Goal: Task Accomplishment & Management: Use online tool/utility

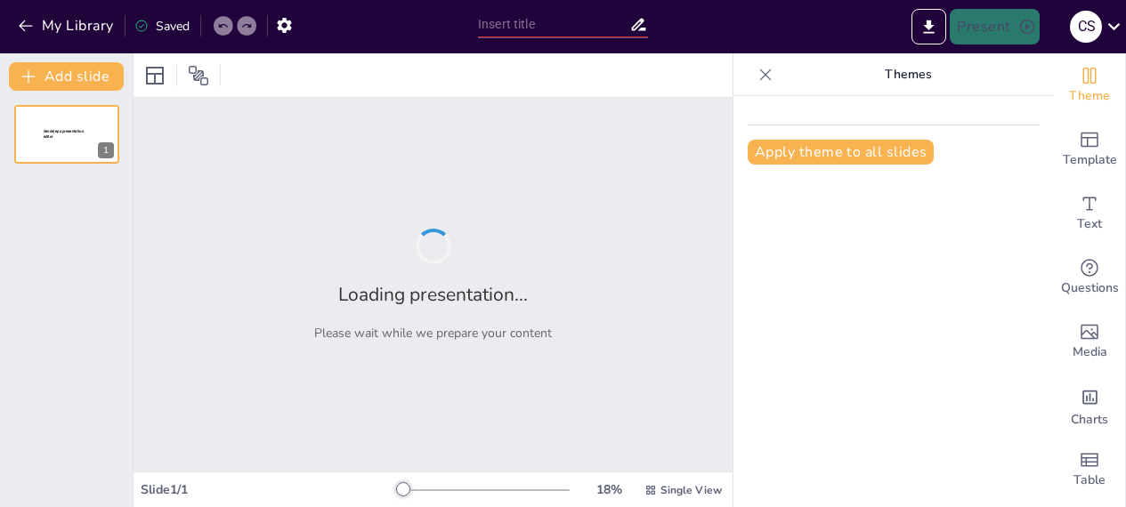
type input "Explorando la Inteligencia Artificial: Usos, Ventajas y Desafíos"
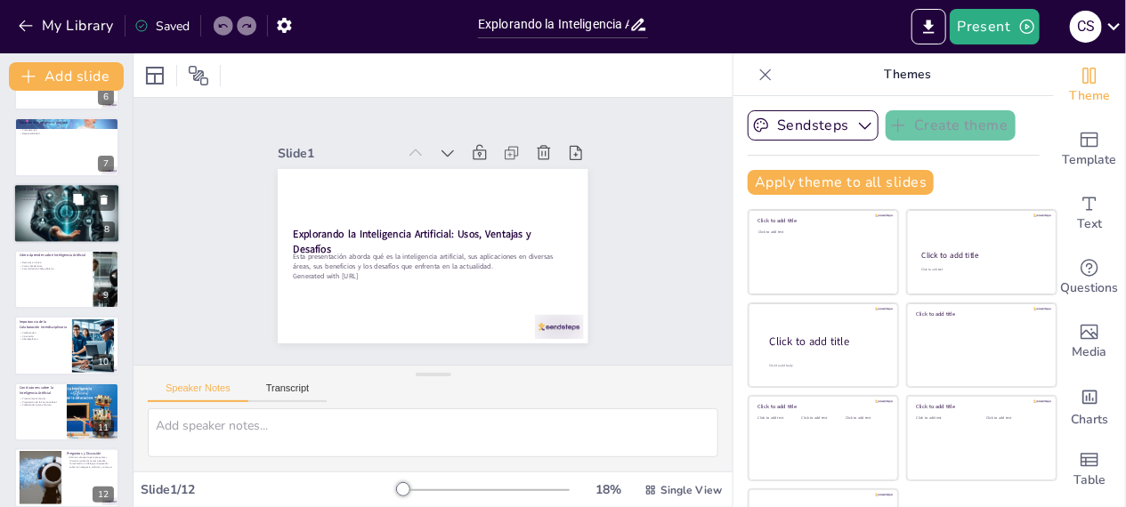
scroll to position [399, 0]
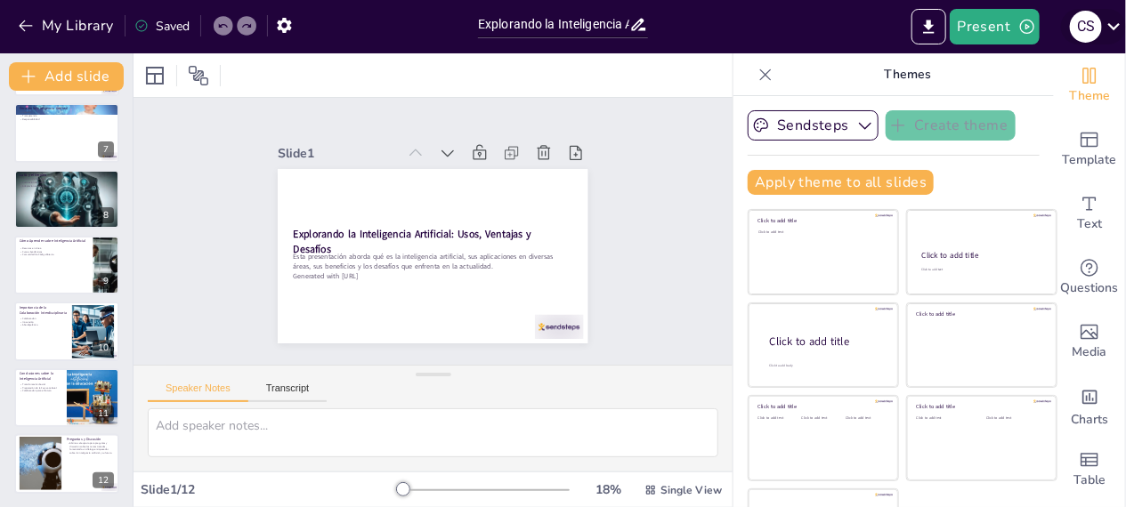
click at [1112, 24] on icon at bounding box center [1114, 26] width 24 height 24
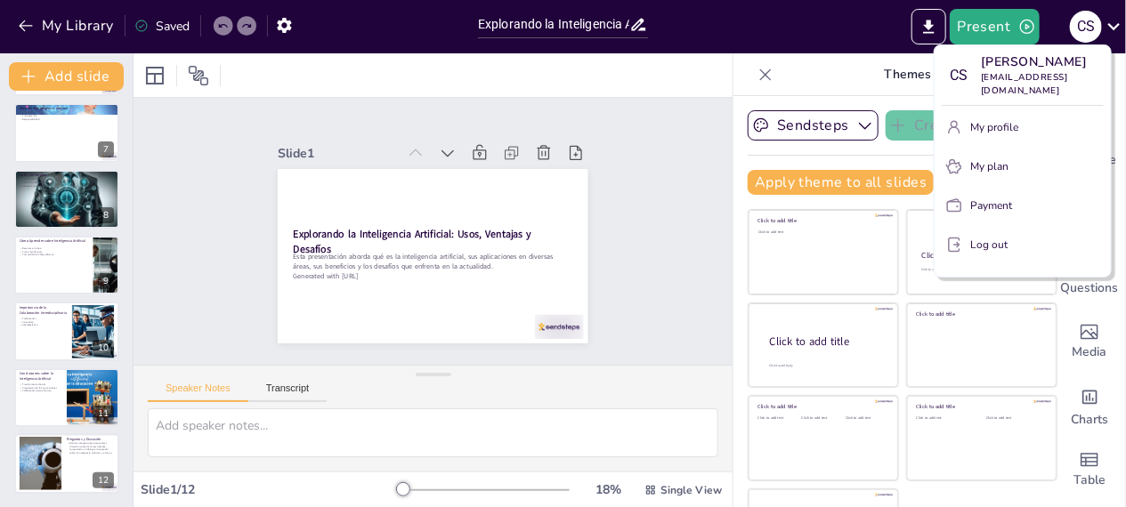
click at [648, 75] on div at bounding box center [563, 253] width 1126 height 507
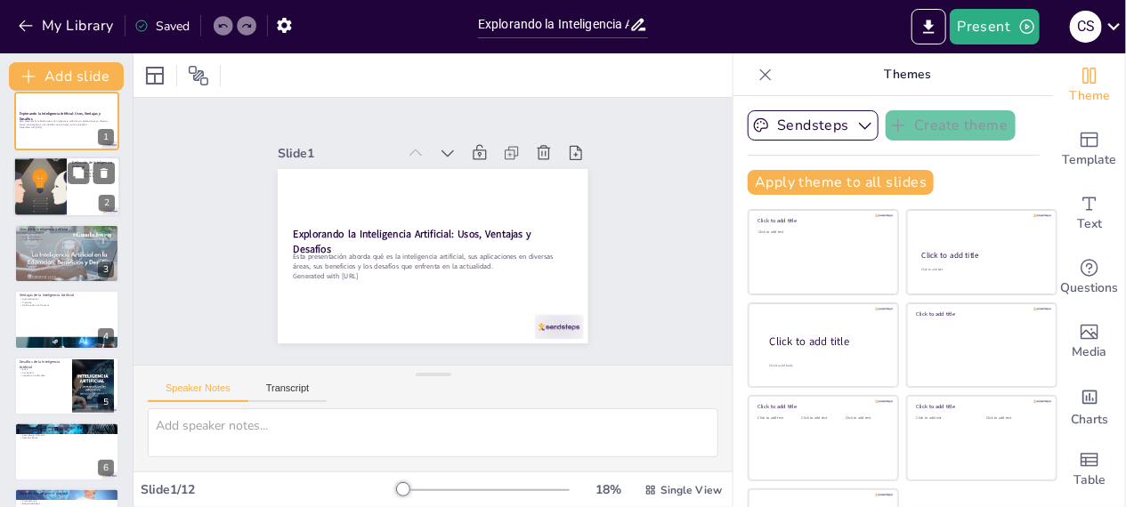
scroll to position [0, 0]
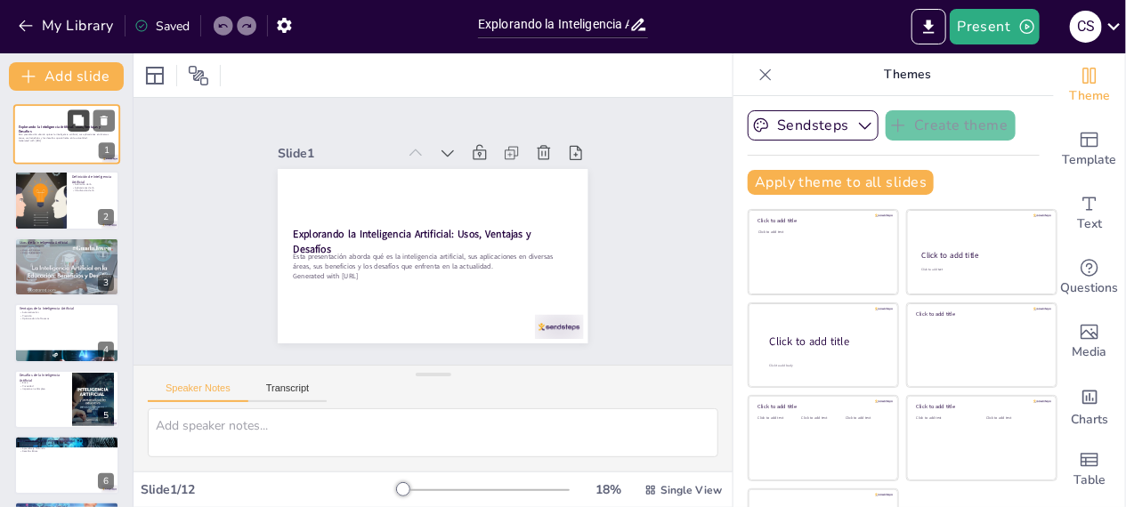
click at [78, 116] on icon at bounding box center [78, 120] width 11 height 11
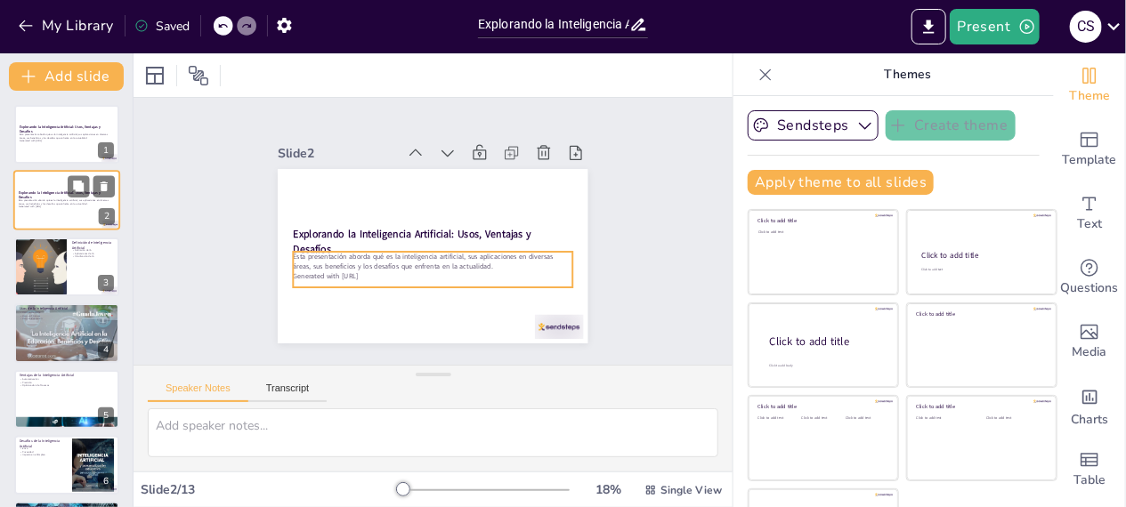
click at [53, 202] on p "Esta presentación aborda qué es la inteligencia artificial, sus aplicaciones en…" at bounding box center [67, 202] width 96 height 6
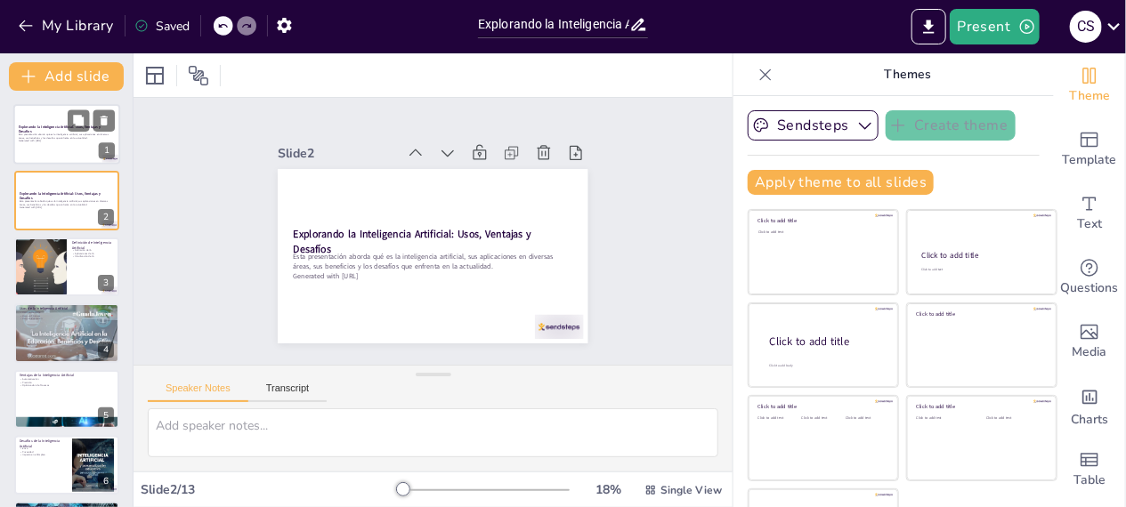
click at [53, 135] on p "Esta presentación aborda qué es la inteligencia artificial, sus aplicaciones en…" at bounding box center [67, 136] width 96 height 6
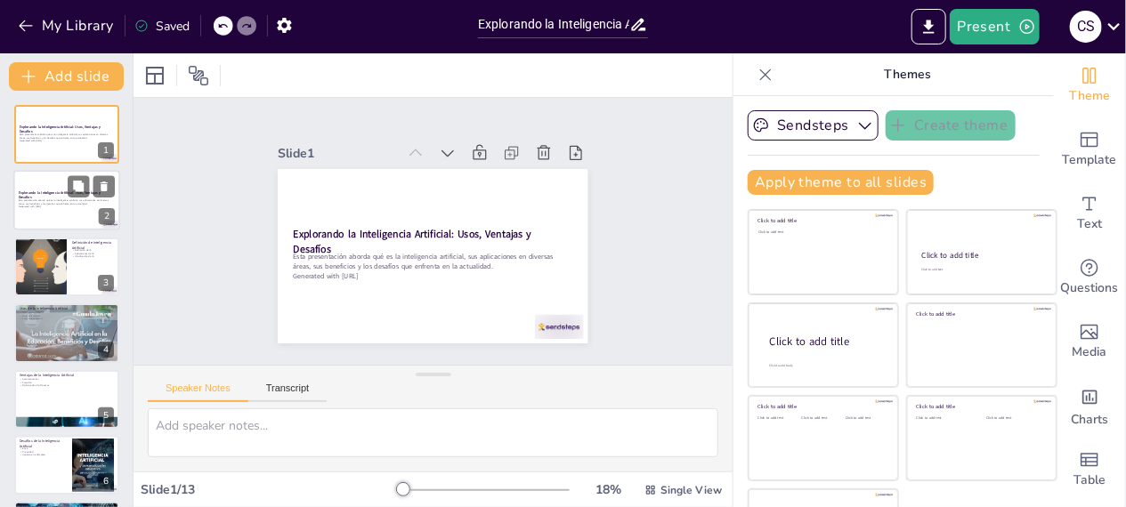
click at [45, 175] on div at bounding box center [66, 201] width 107 height 61
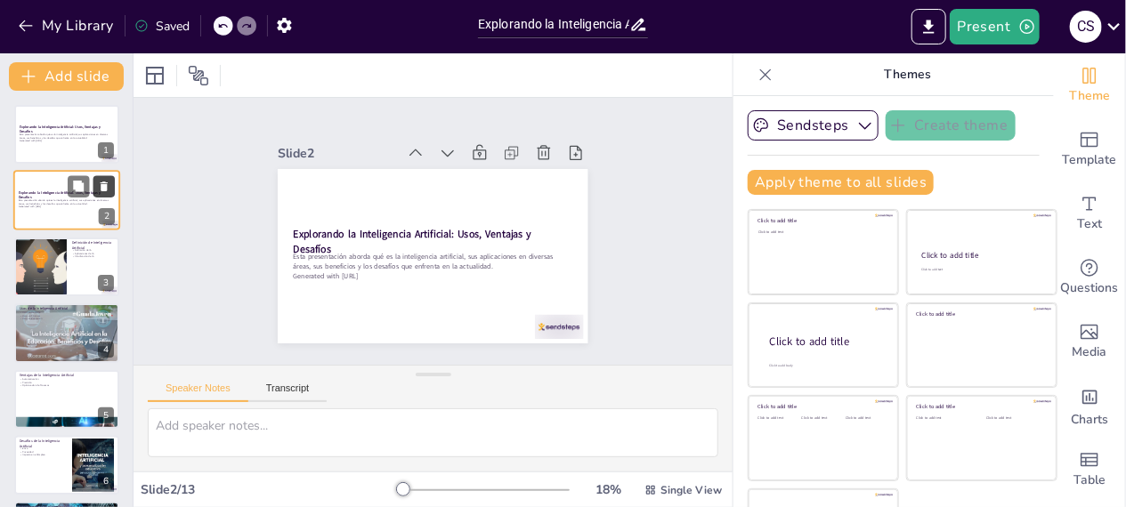
click at [104, 189] on icon at bounding box center [104, 187] width 7 height 10
type textarea "La definición de inteligencia artificial es fundamental para entender su impact…"
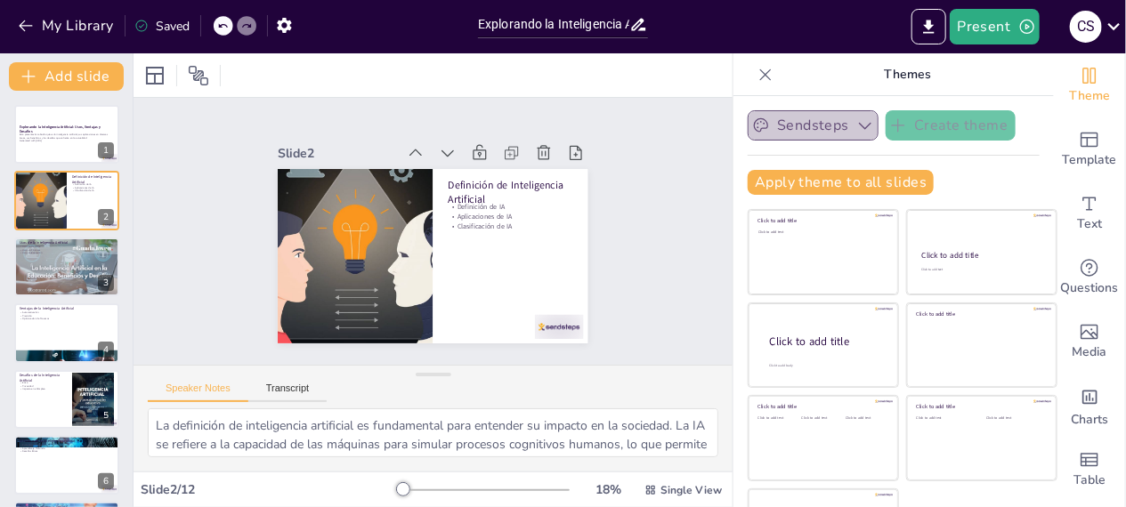
click at [822, 120] on button "Sendsteps" at bounding box center [813, 125] width 131 height 30
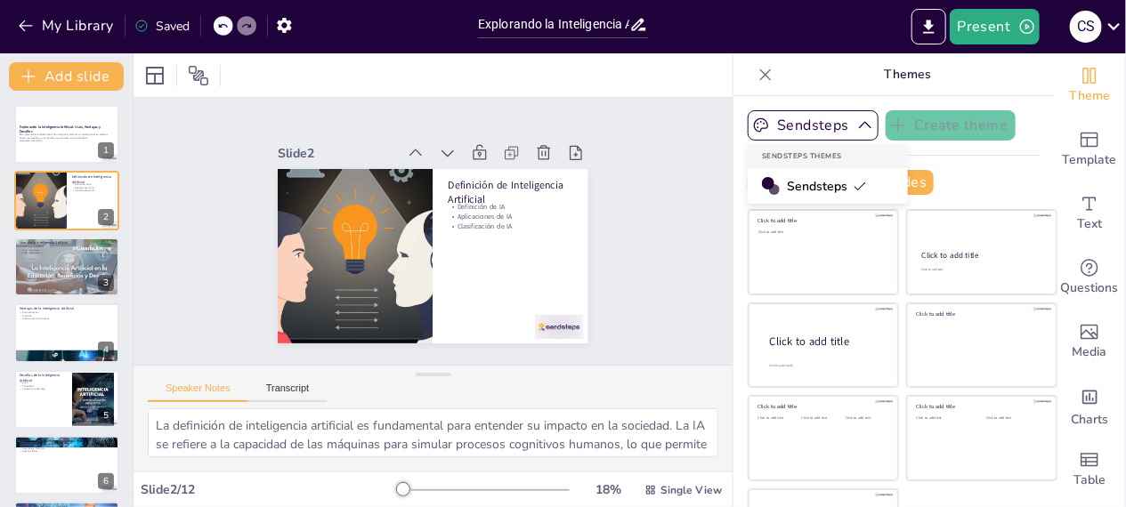
click at [787, 180] on span "Sendsteps" at bounding box center [827, 186] width 80 height 17
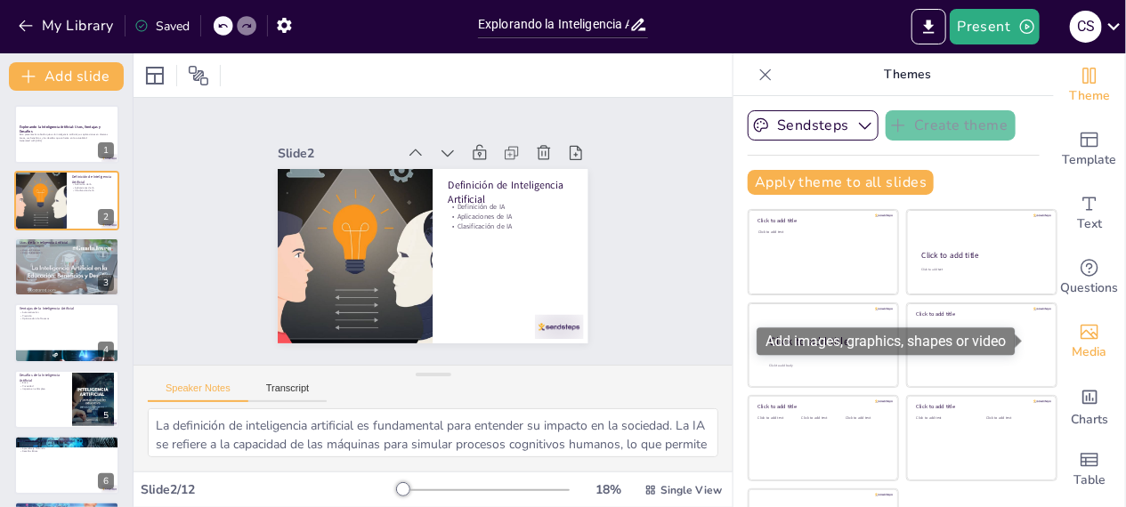
click at [1081, 332] on icon "Add images, graphics, shapes or video" at bounding box center [1090, 332] width 18 height 15
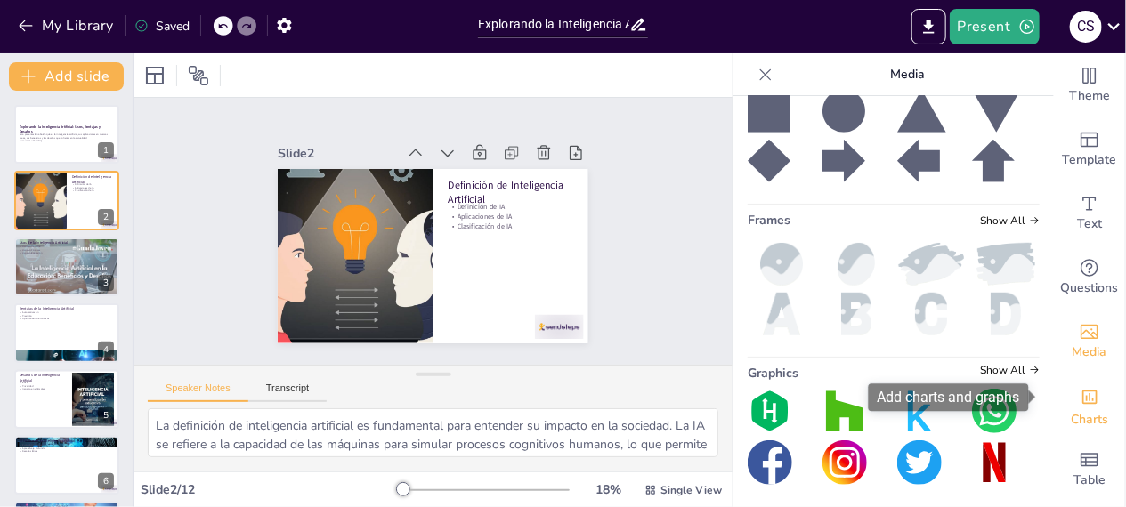
scroll to position [417, 0]
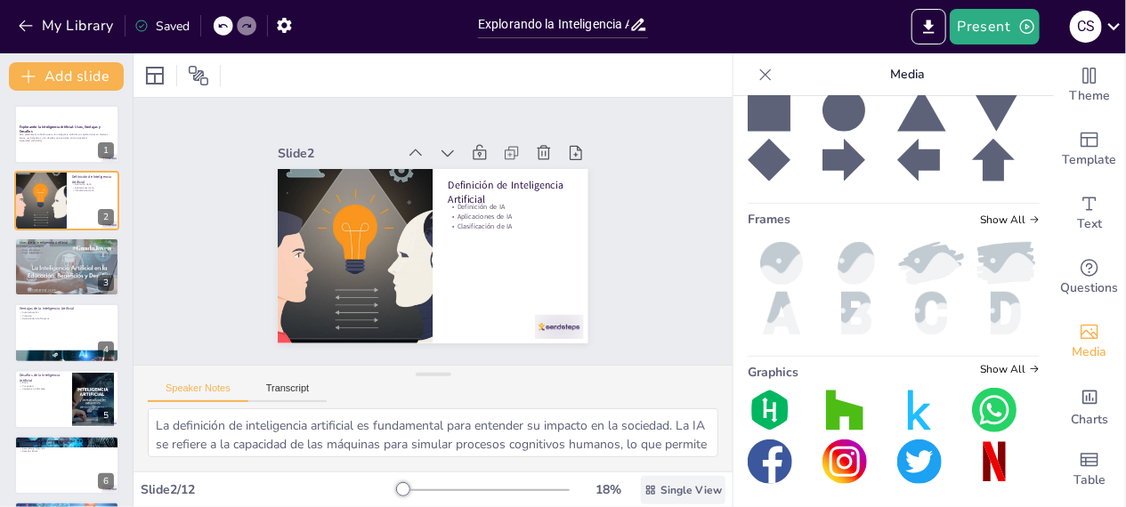
click at [668, 490] on span "Single View" at bounding box center [690, 490] width 61 height 14
click at [653, 455] on span "List View" at bounding box center [658, 450] width 93 height 17
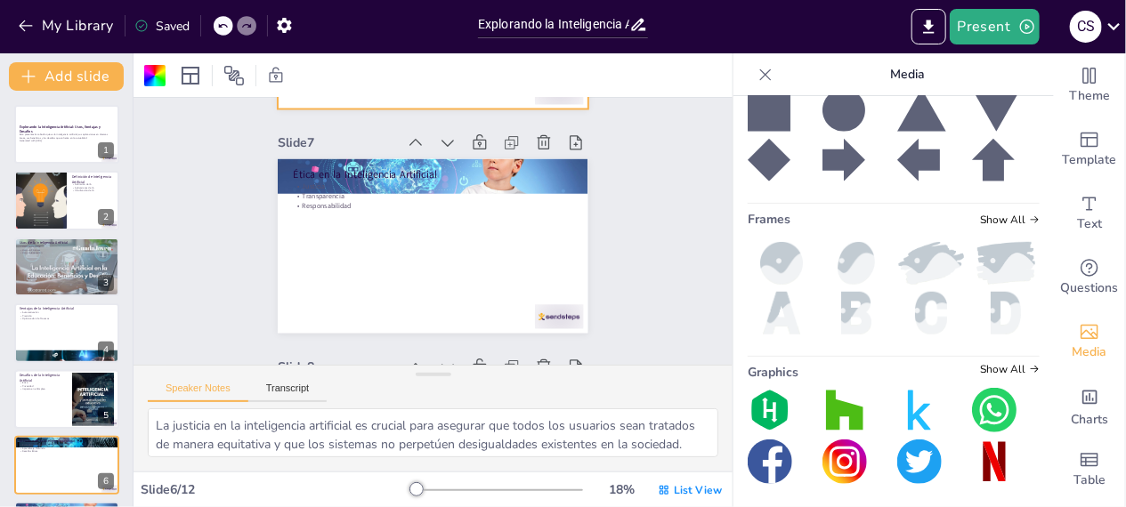
scroll to position [1424, 0]
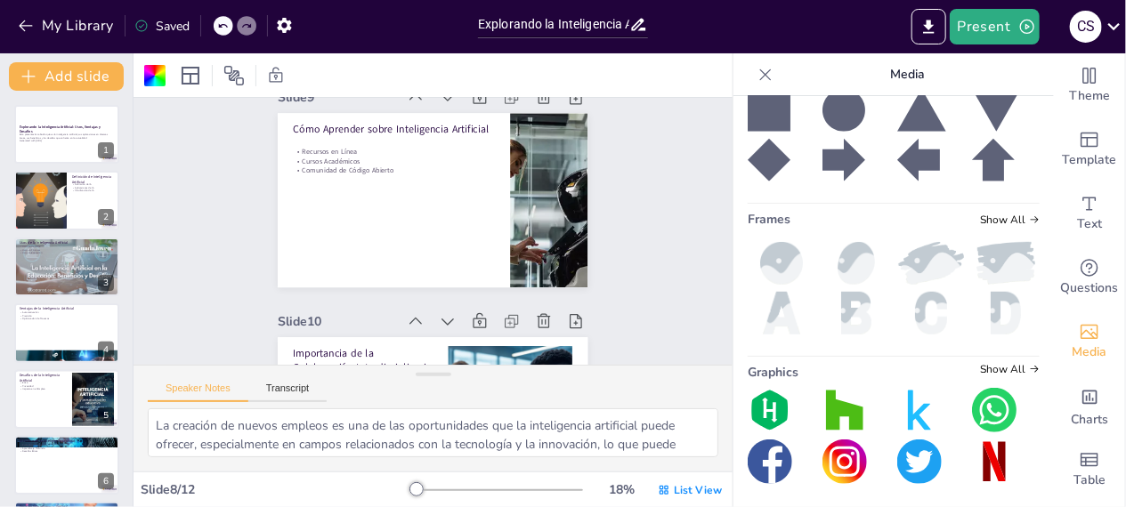
type textarea "Los recursos en línea son una excelente manera de aprender sobre inteligencia a…"
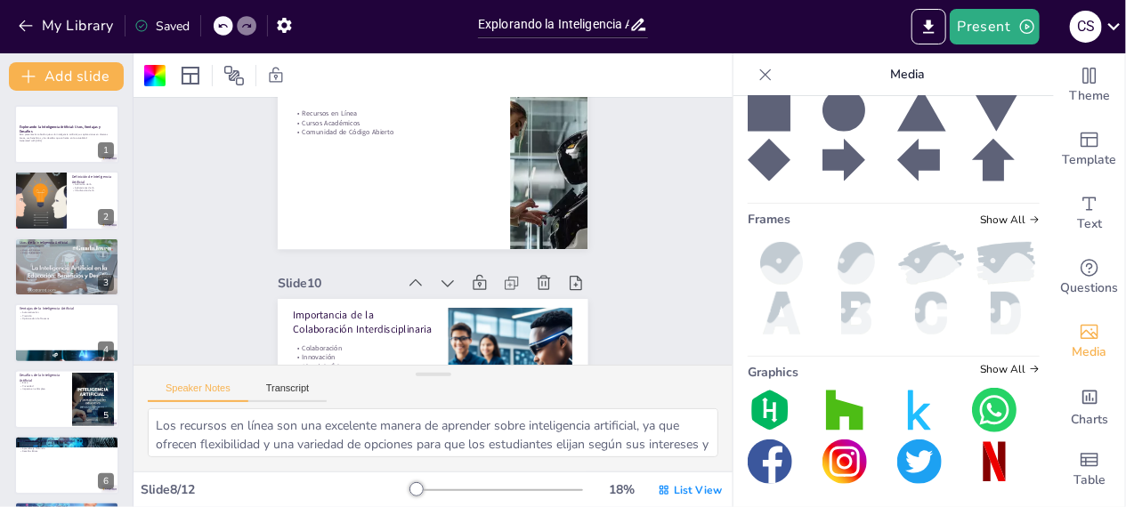
scroll to position [1869, 0]
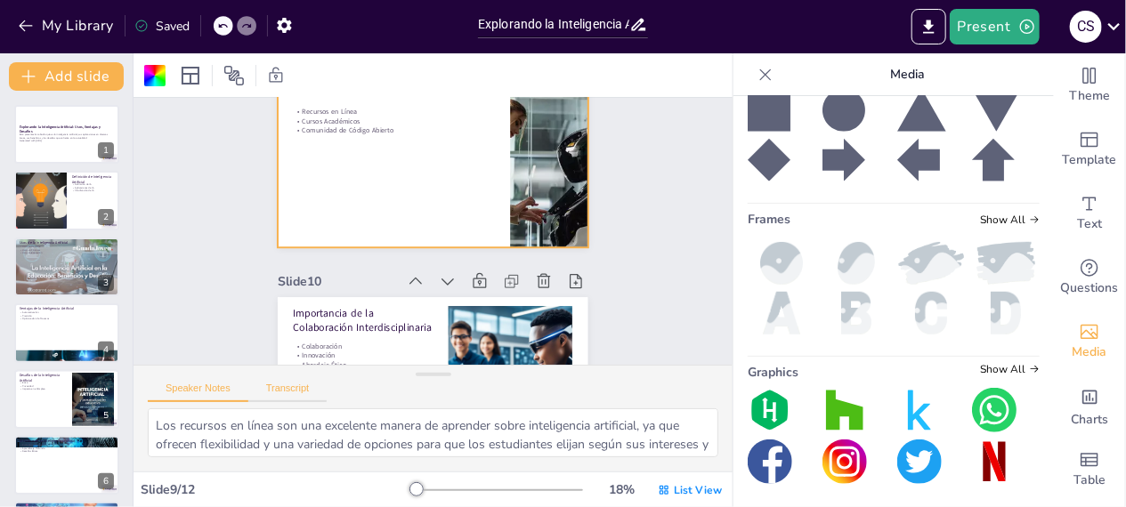
click at [305, 393] on button "Transcript" at bounding box center [287, 393] width 79 height 20
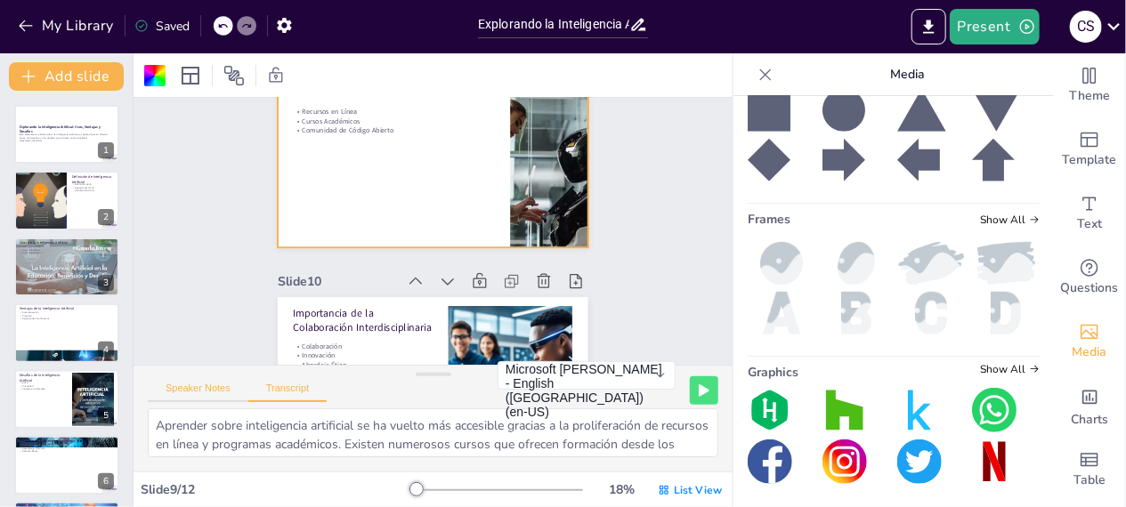
click at [197, 384] on button "Speaker Notes" at bounding box center [198, 393] width 101 height 20
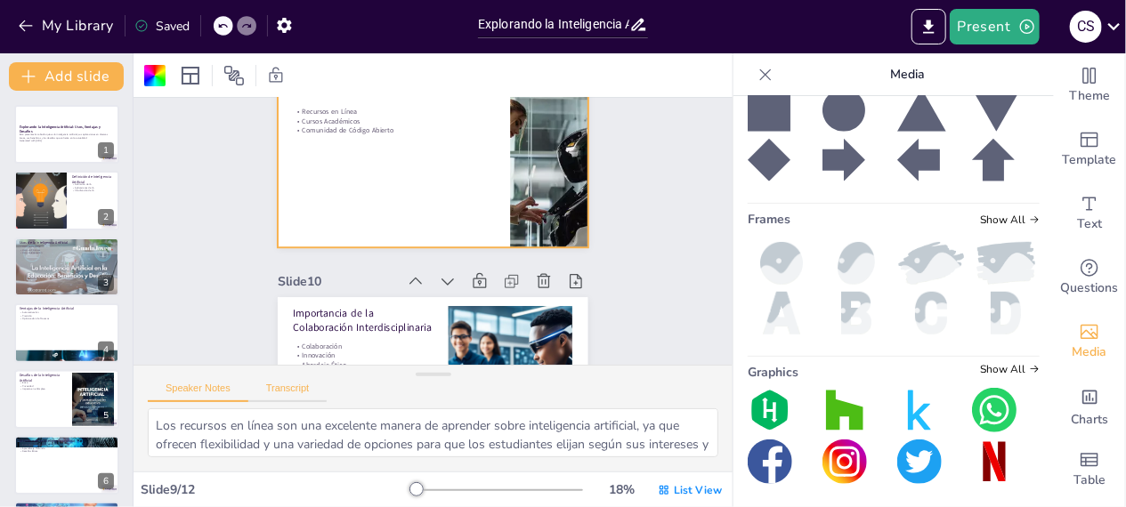
click at [302, 387] on button "Transcript" at bounding box center [287, 393] width 79 height 20
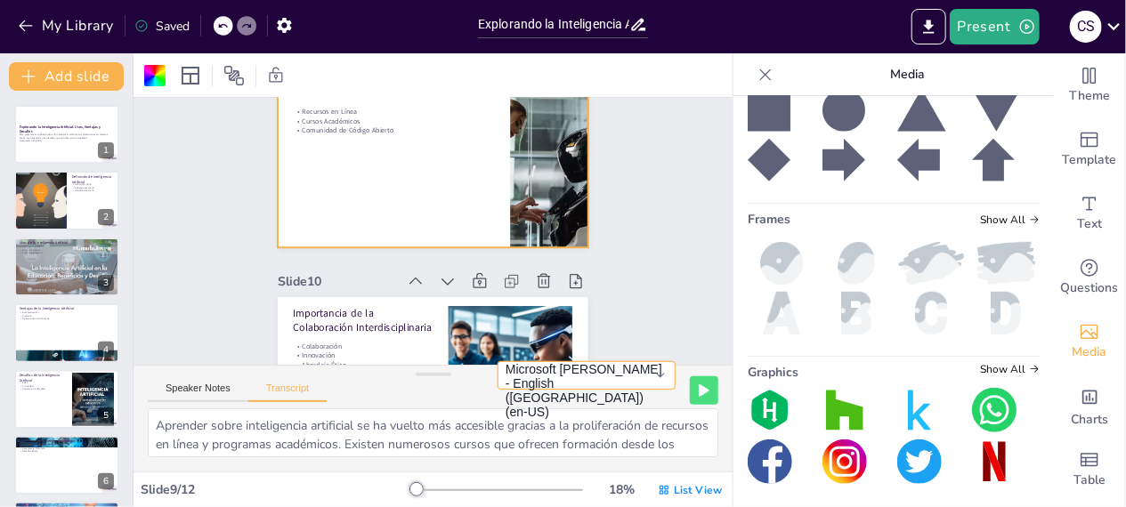
click at [648, 390] on button "Microsoft David - English (United States) (en-US)" at bounding box center [587, 375] width 178 height 28
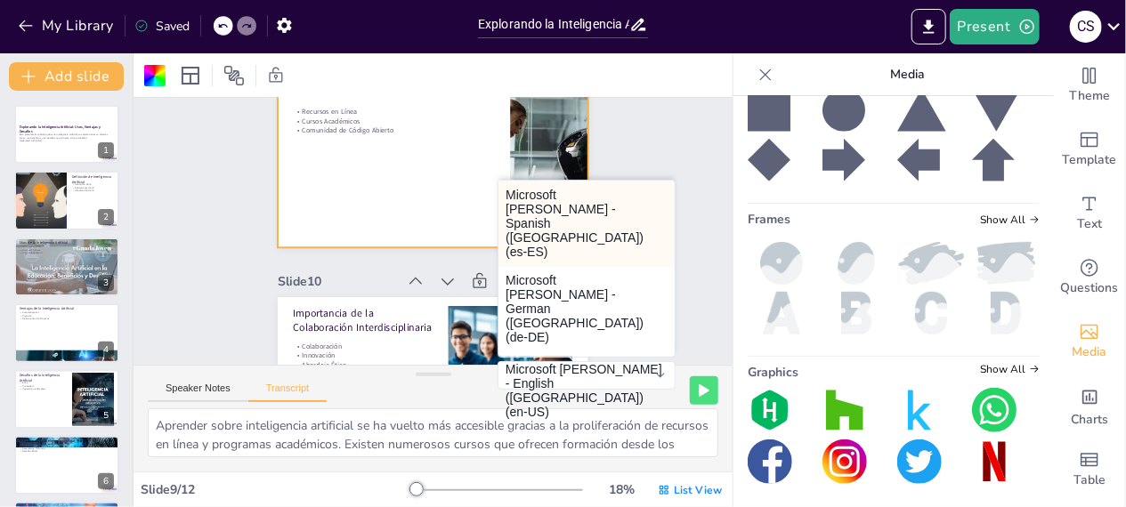
click at [550, 223] on button "Microsoft Helena - Spanish (Spain) (es-ES)" at bounding box center [586, 223] width 176 height 85
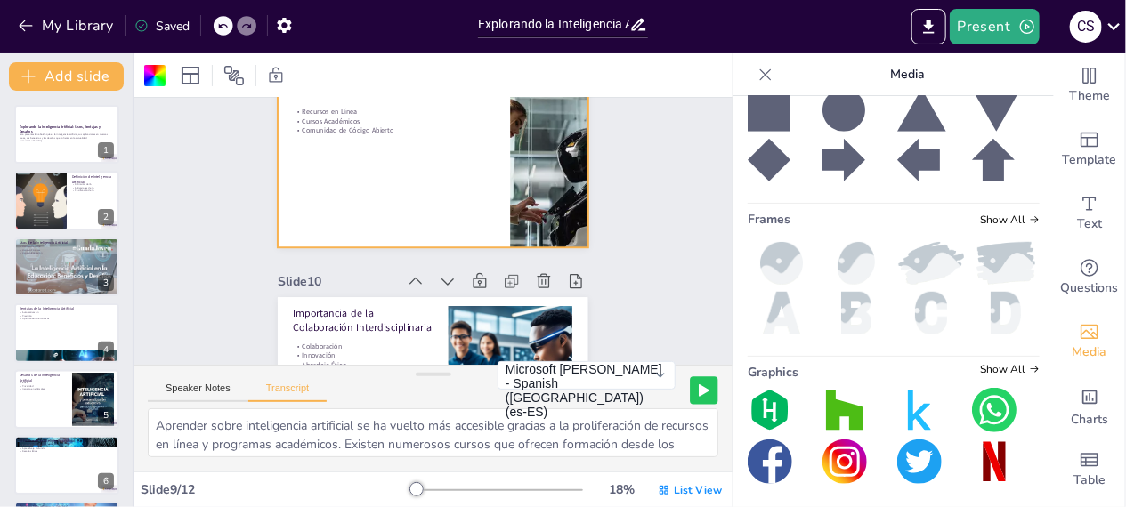
click at [700, 388] on icon at bounding box center [704, 390] width 9 height 11
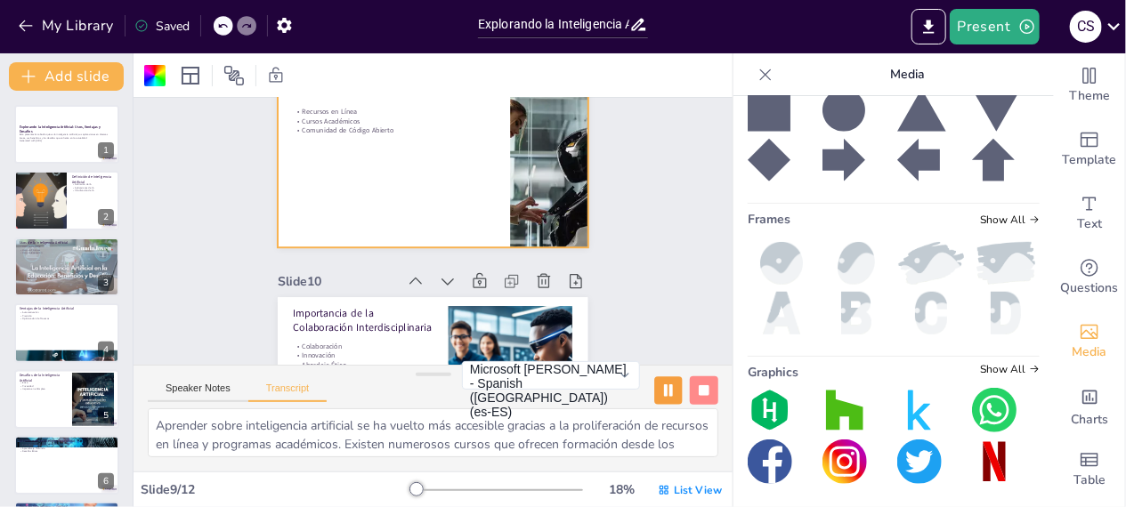
click at [663, 387] on icon at bounding box center [668, 391] width 11 height 12
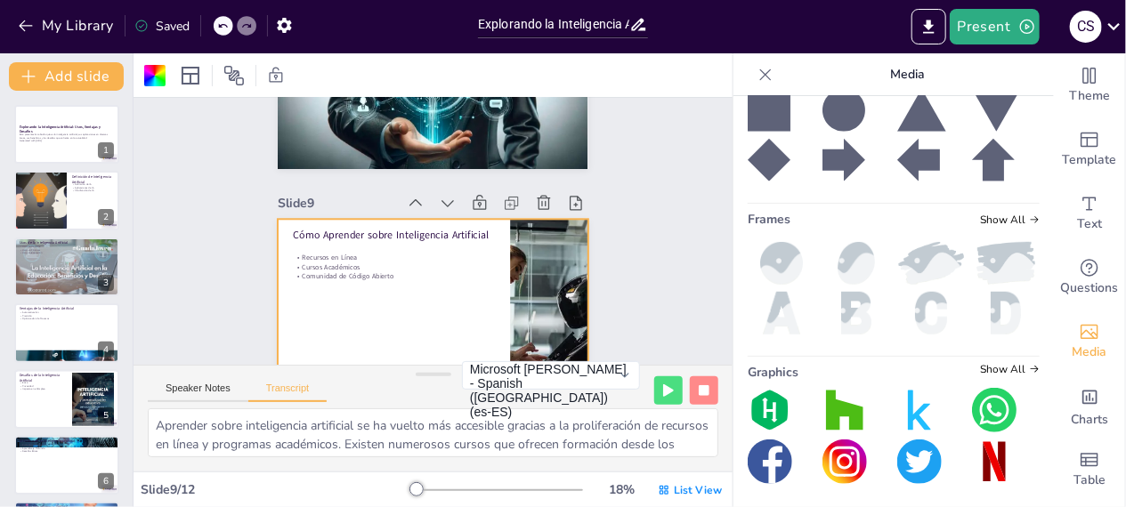
scroll to position [1602, 0]
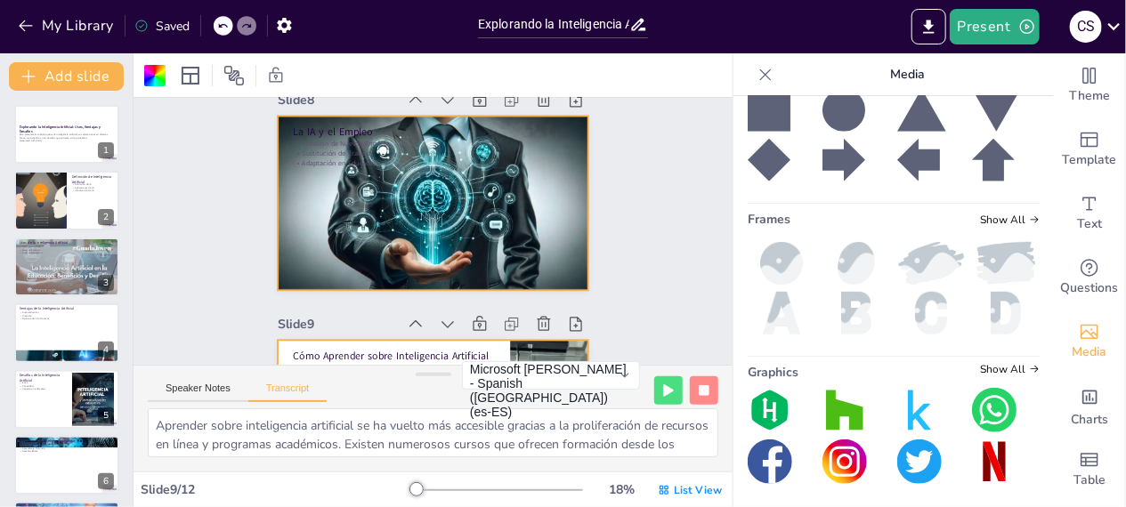
click at [397, 165] on div "La IA y el Empleo Creación de Nuevos Empleos Sustitución de Trabajos Adaptación…" at bounding box center [439, 203] width 340 height 235
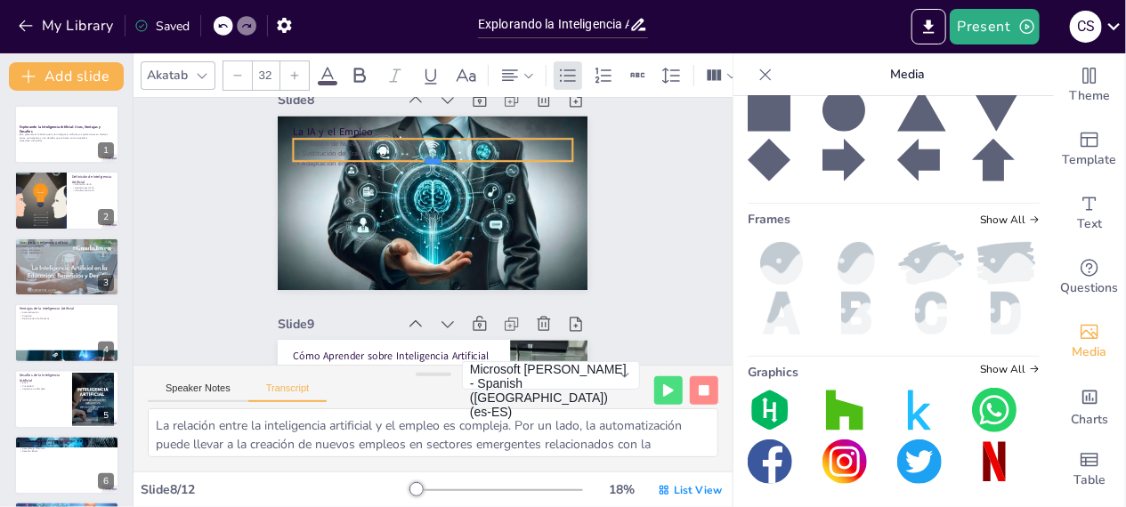
click at [397, 165] on div at bounding box center [446, 170] width 276 height 72
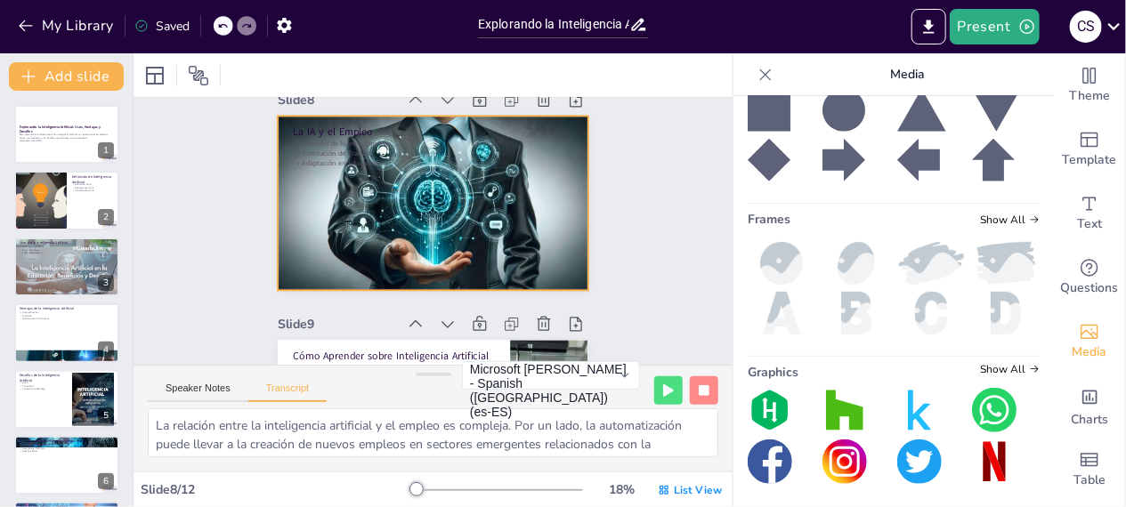
click at [313, 202] on div at bounding box center [436, 203] width 328 height 211
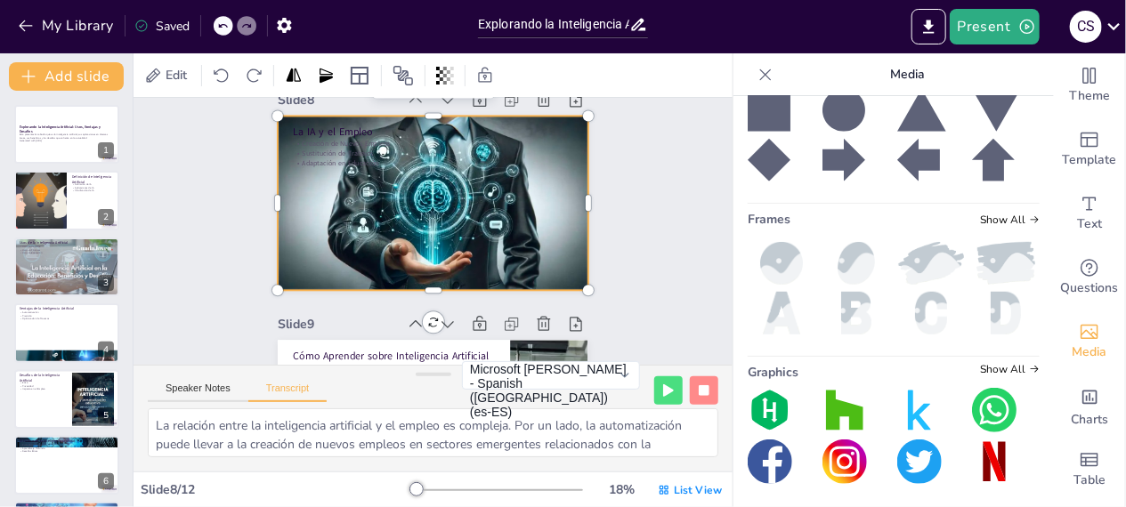
click at [313, 202] on div at bounding box center [436, 203] width 328 height 211
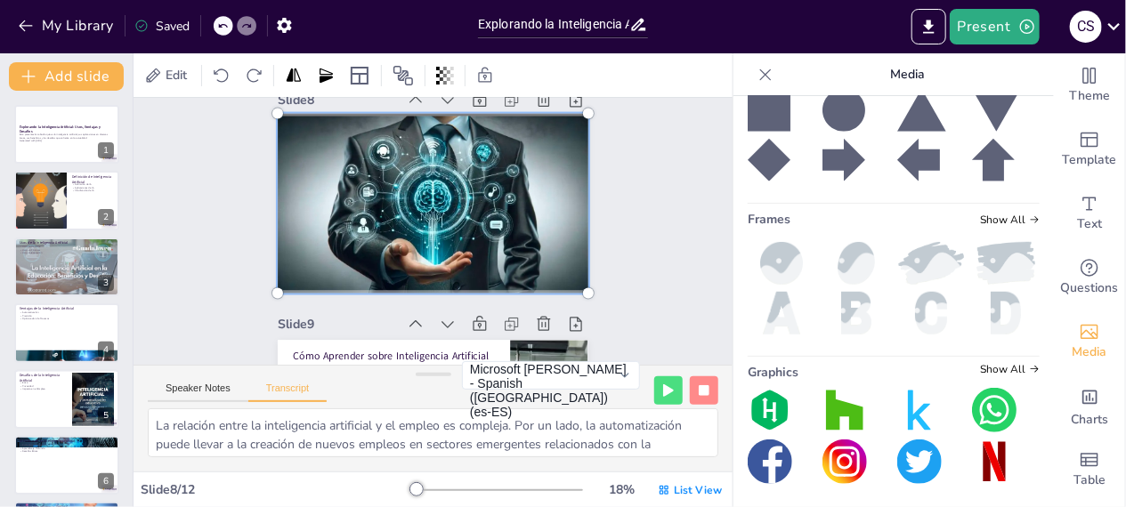
click at [309, 196] on div at bounding box center [439, 203] width 366 height 265
click at [309, 196] on div at bounding box center [436, 203] width 351 height 234
click at [307, 195] on div at bounding box center [439, 203] width 366 height 265
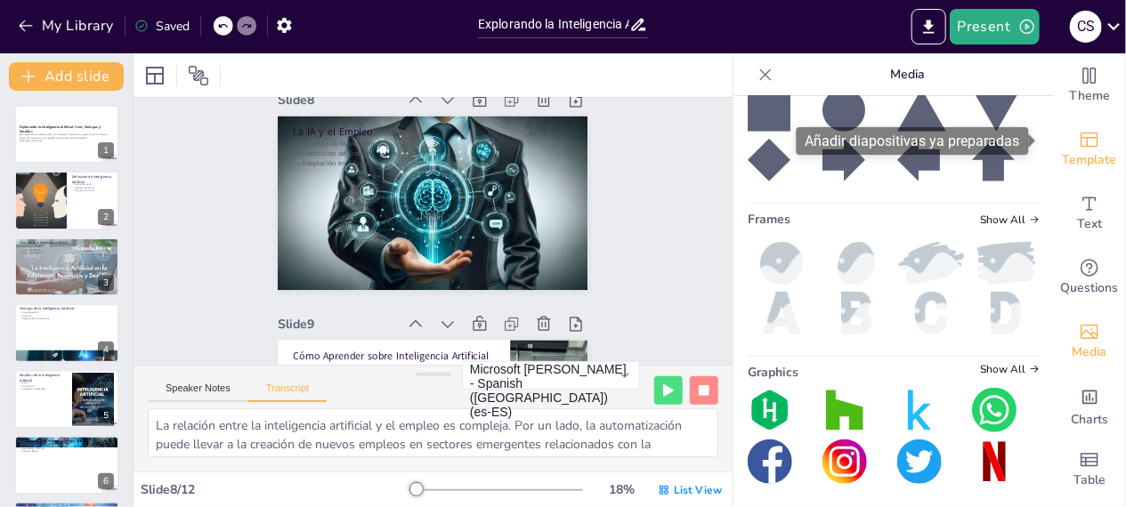
click at [1079, 140] on icon "Add ready made slides" at bounding box center [1089, 139] width 21 height 21
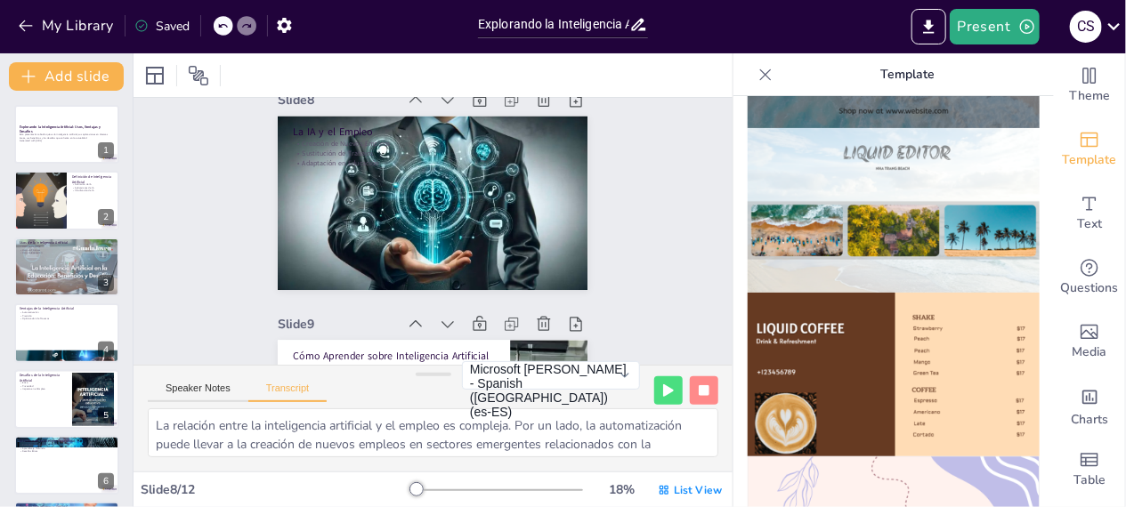
scroll to position [978, 0]
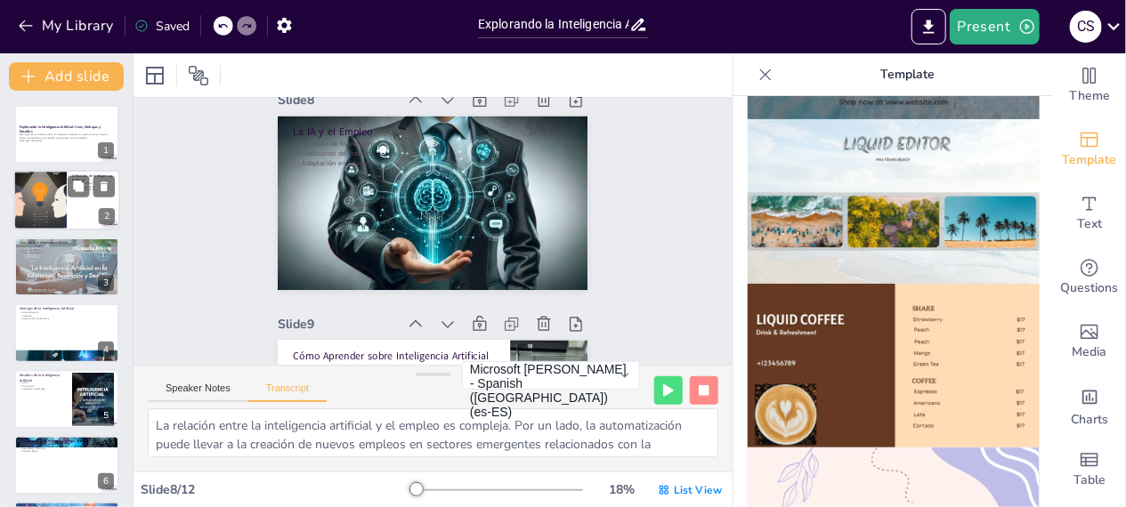
click at [54, 208] on div at bounding box center [40, 201] width 120 height 61
type textarea "La inteligencia artificial, abreviada como IA, se refiere a la capacidad de las…"
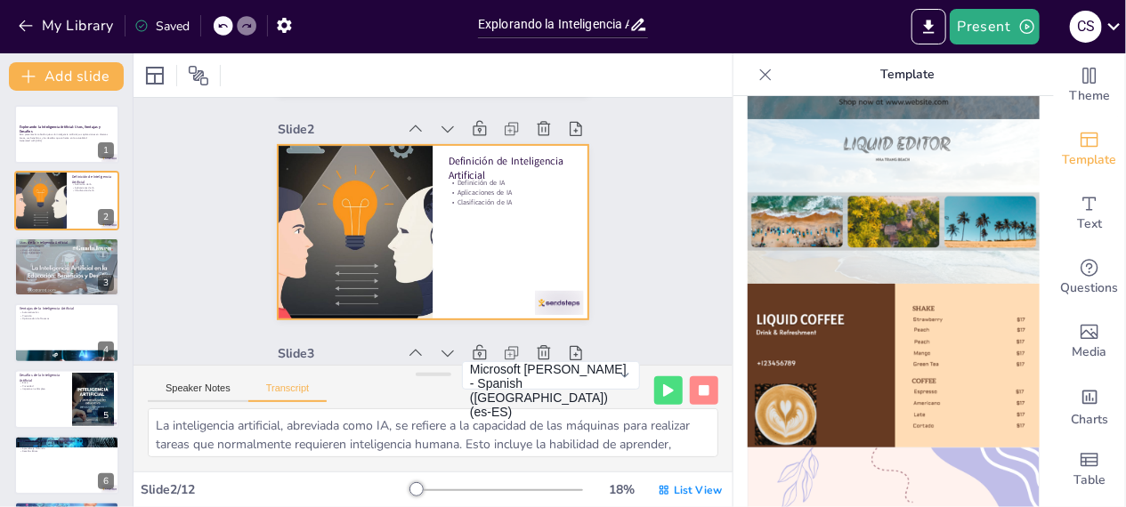
click at [498, 247] on div at bounding box center [433, 232] width 327 height 206
click at [199, 387] on button "Speaker Notes" at bounding box center [198, 393] width 101 height 20
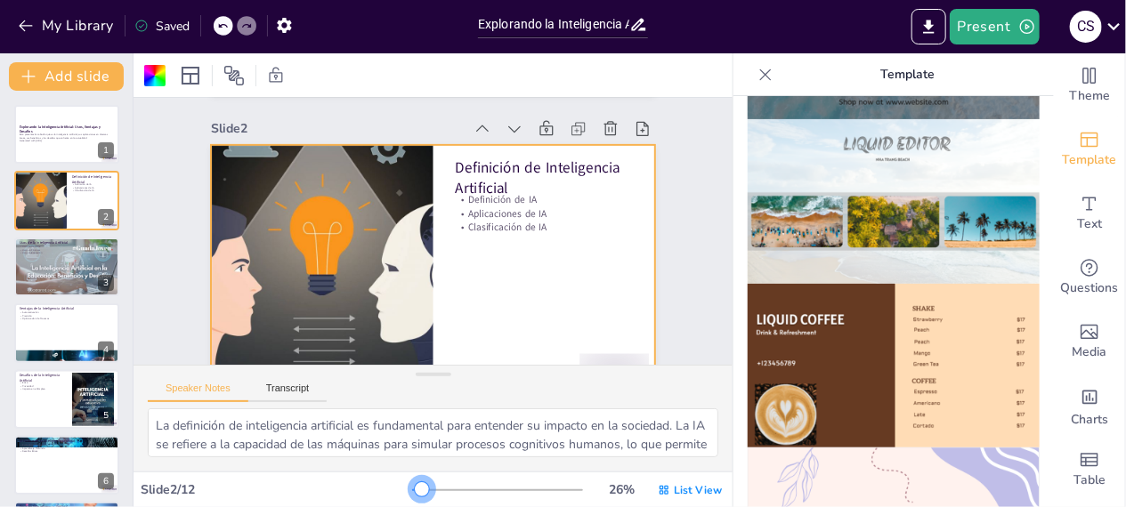
scroll to position [283, 0]
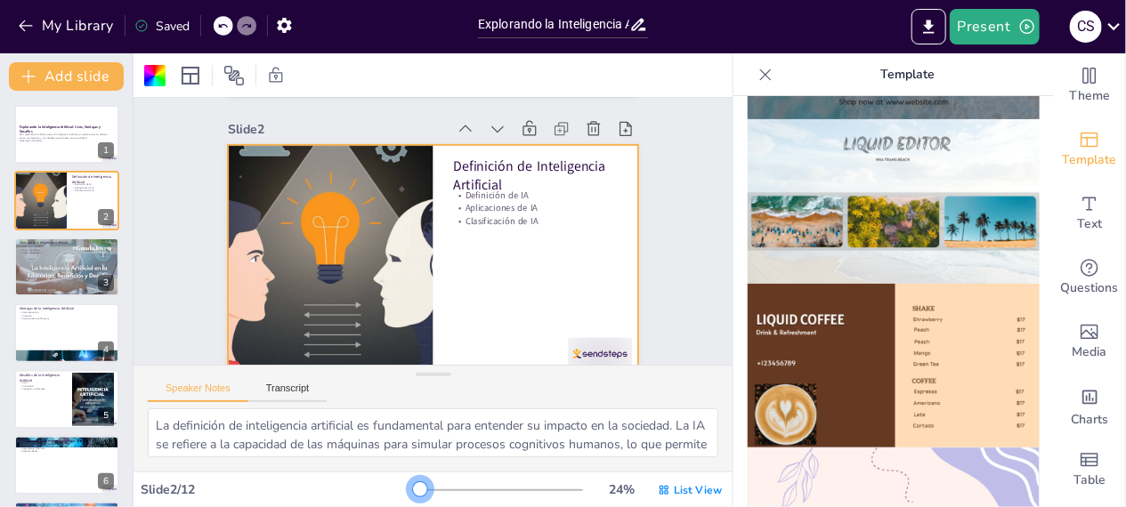
click at [413, 495] on div at bounding box center [420, 489] width 14 height 14
click at [986, 28] on button "Present" at bounding box center [994, 27] width 89 height 36
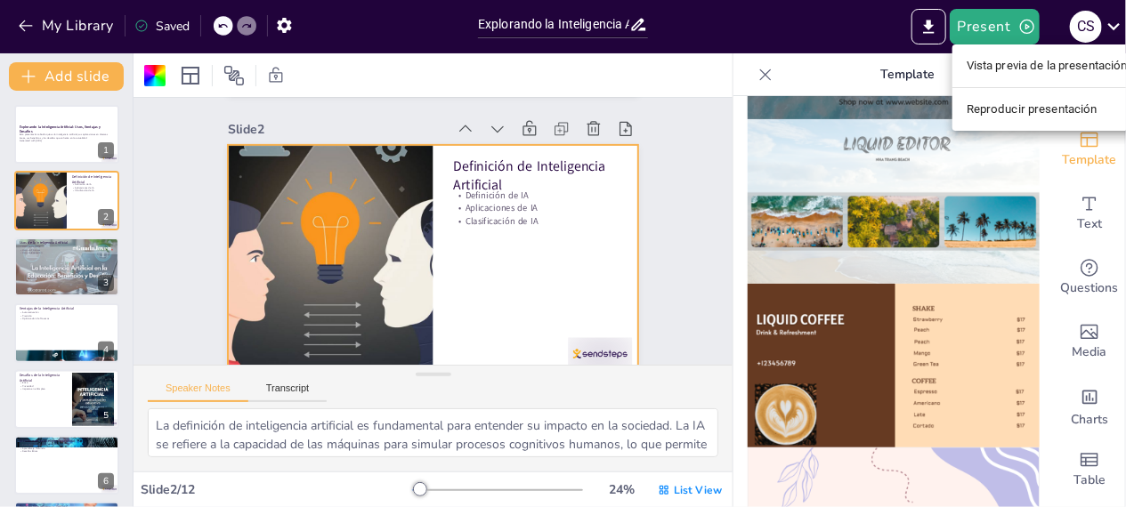
click at [999, 114] on li "Reproducir presentación" at bounding box center [1047, 109] width 190 height 28
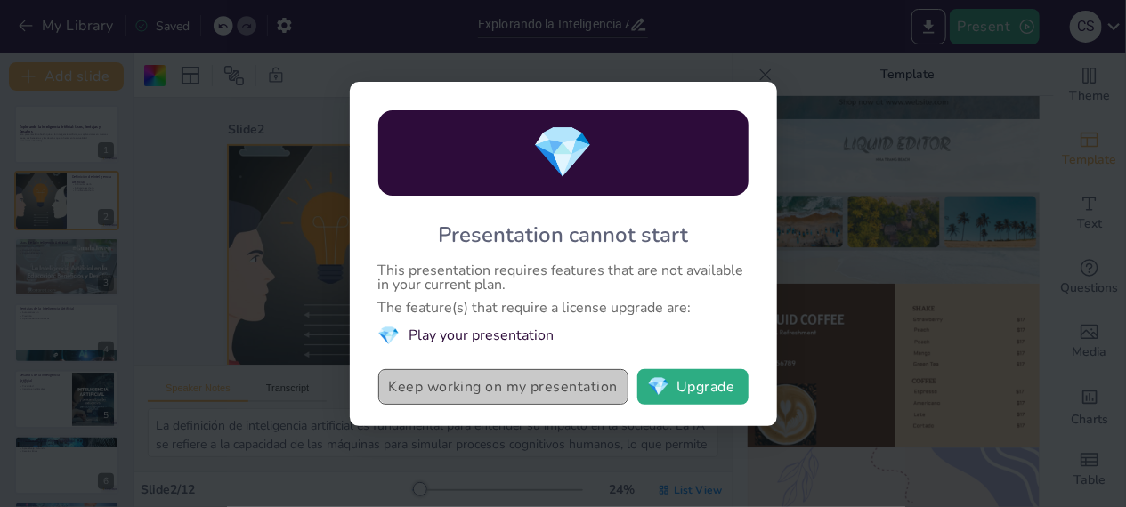
click at [479, 393] on button "Keep working on my presentation" at bounding box center [503, 387] width 250 height 36
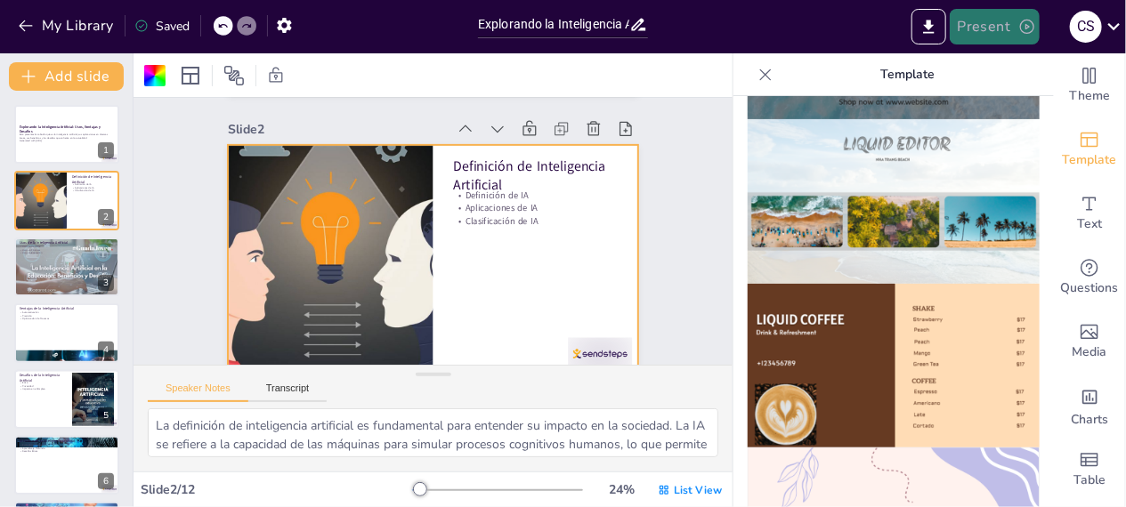
click at [1003, 22] on button "Present" at bounding box center [994, 27] width 89 height 36
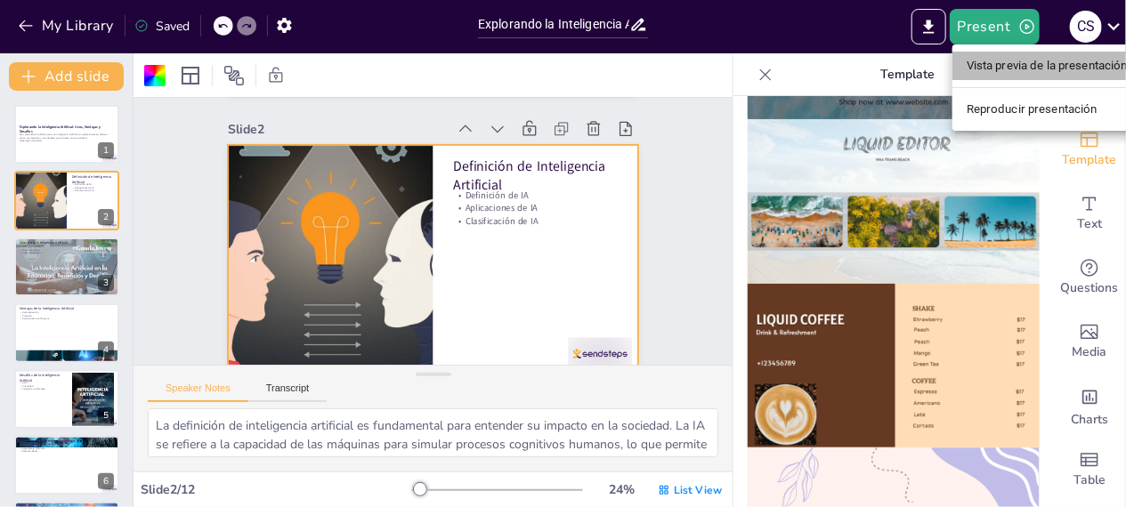
click at [1009, 66] on li "Vista previa de la presentación" at bounding box center [1047, 66] width 190 height 28
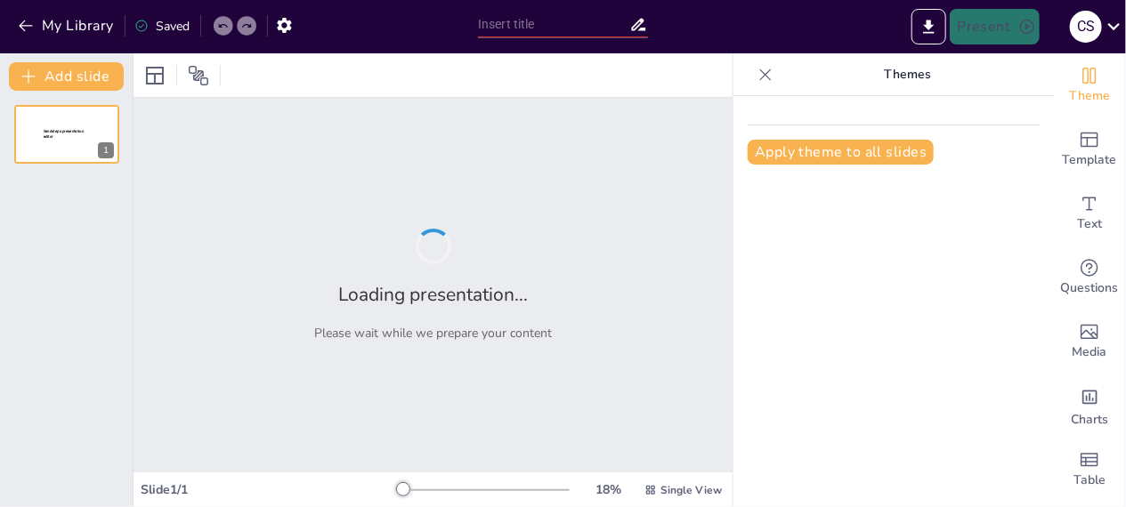
type input "Explorando la Inteligencia Artificial: Usos, Ventajas y Desafíos"
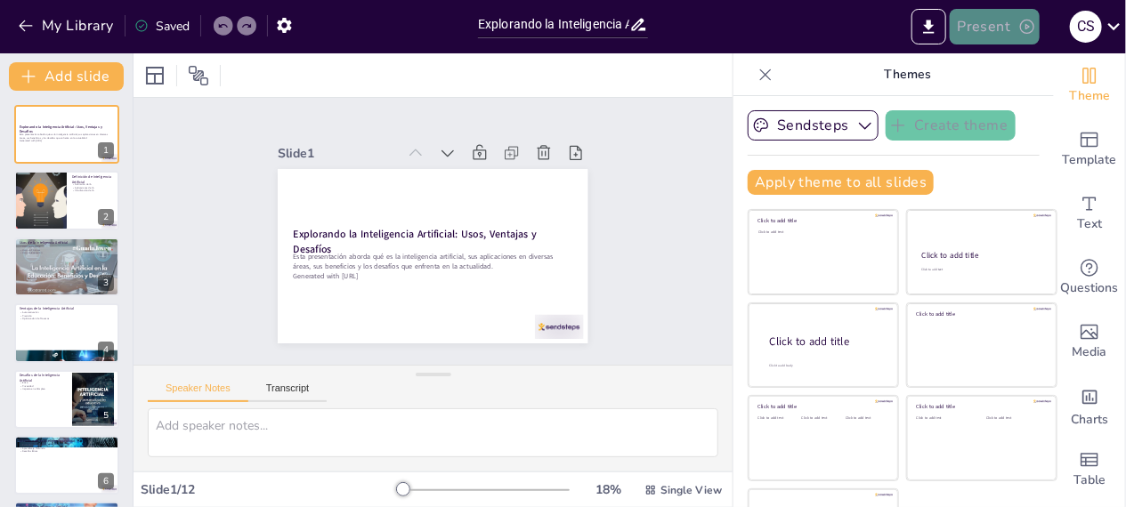
click at [995, 31] on button "Present" at bounding box center [994, 27] width 89 height 36
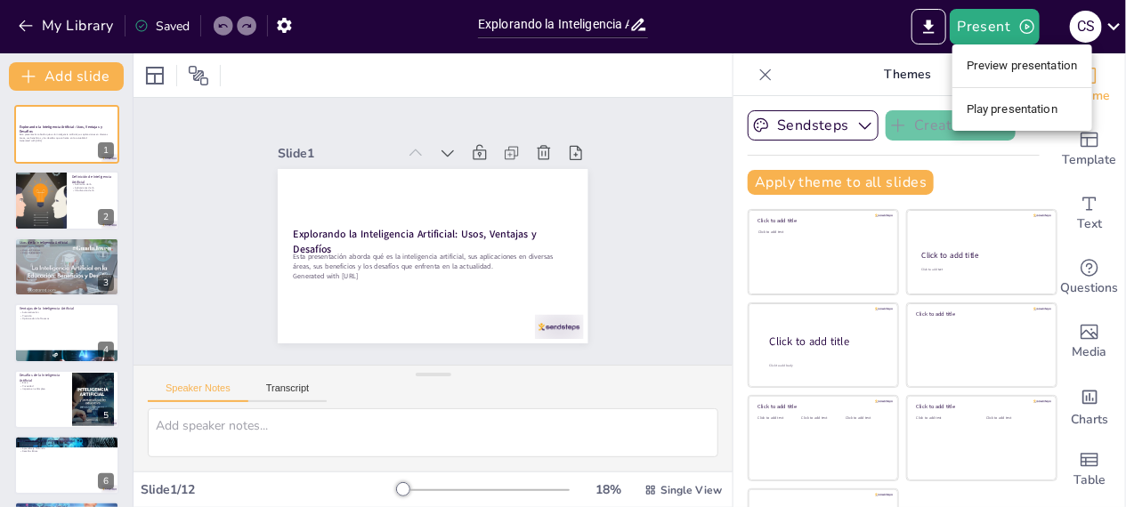
click at [992, 62] on li "Preview presentation" at bounding box center [1022, 66] width 140 height 28
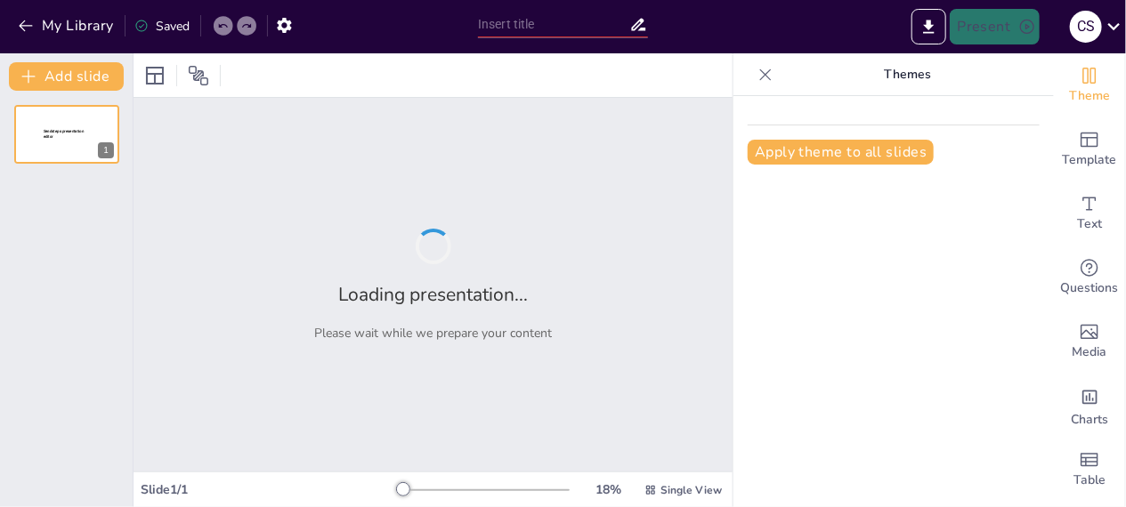
type input "Explorando la Inteligencia Artificial: Usos, Ventajas y Desafíos"
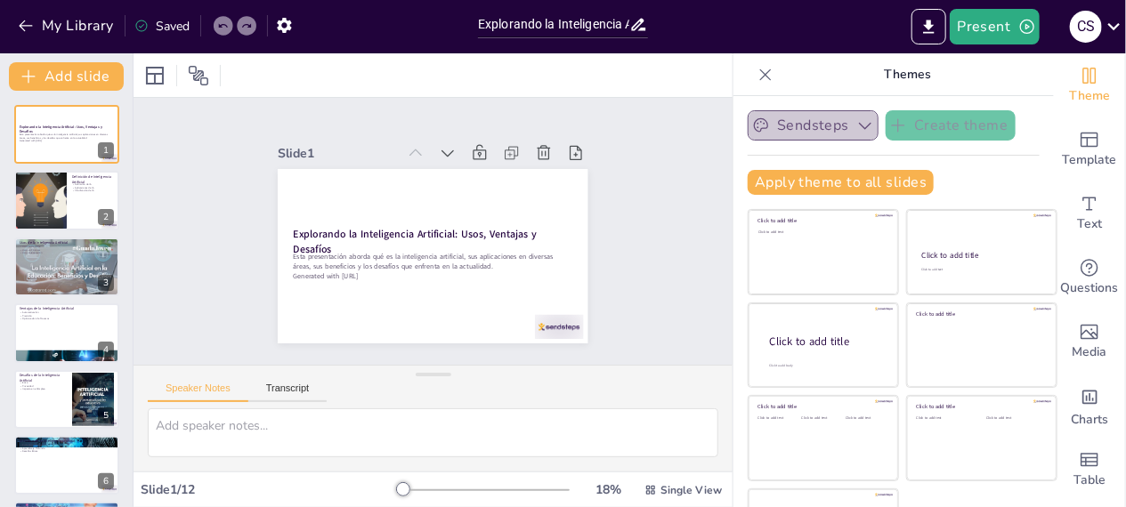
click at [782, 116] on button "Sendsteps" at bounding box center [813, 125] width 131 height 30
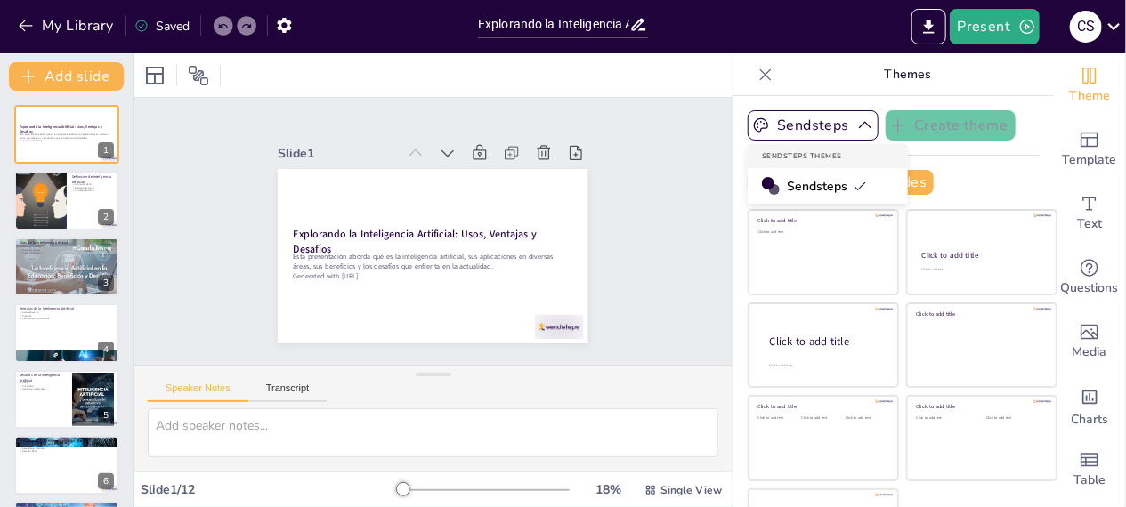
click at [787, 183] on span "Sendsteps" at bounding box center [827, 186] width 80 height 17
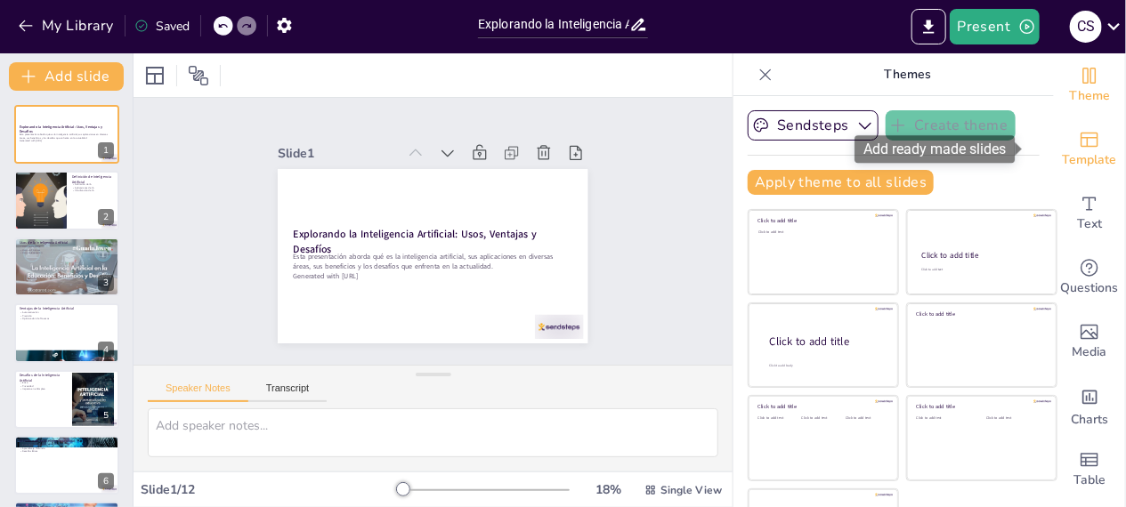
click at [1079, 147] on icon "Add ready made slides" at bounding box center [1089, 139] width 21 height 21
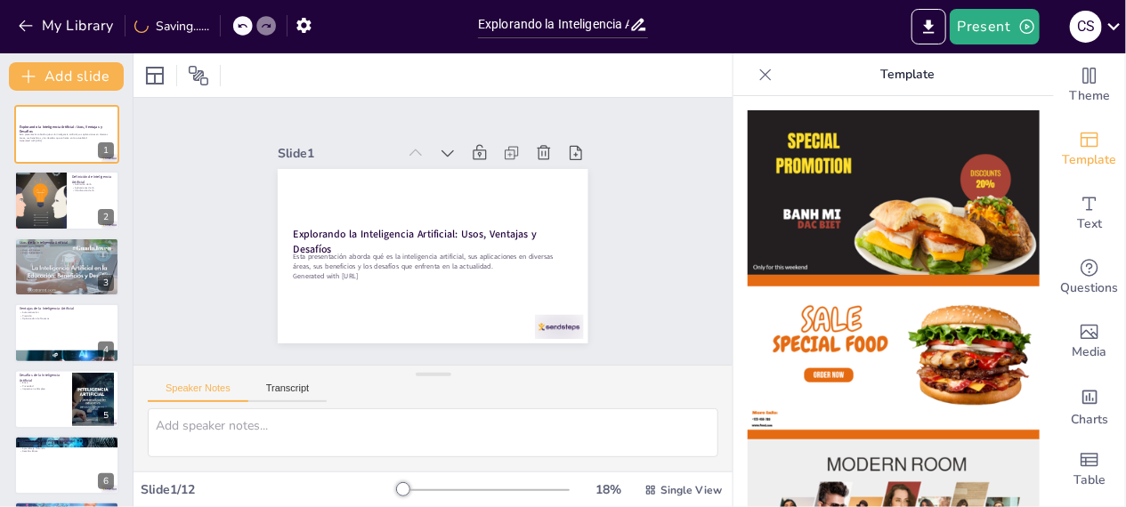
click at [814, 218] on img at bounding box center [894, 192] width 292 height 165
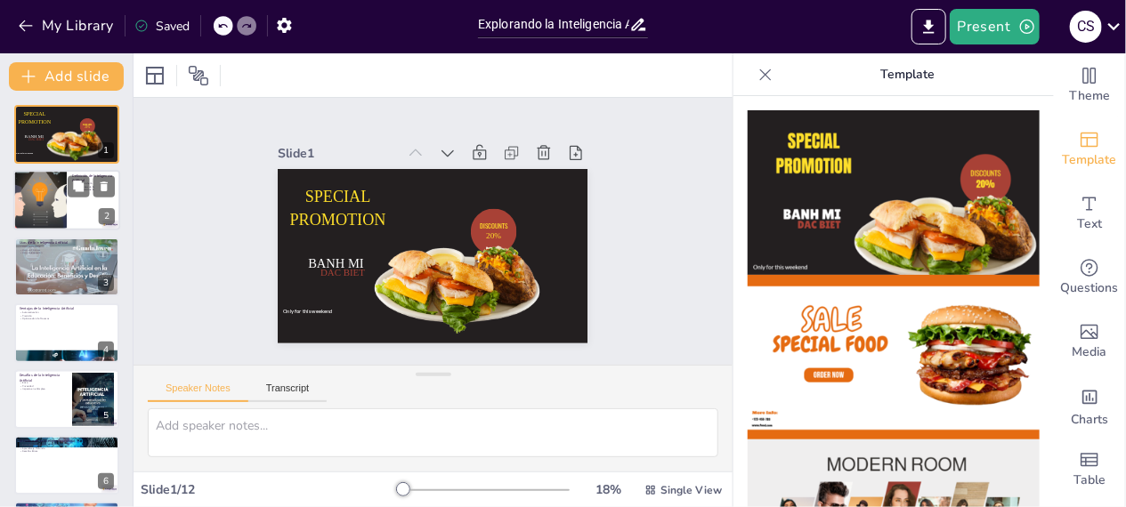
click at [21, 196] on div at bounding box center [40, 201] width 120 height 61
type textarea "La definición de inteligencia artificial es fundamental para entender su impact…"
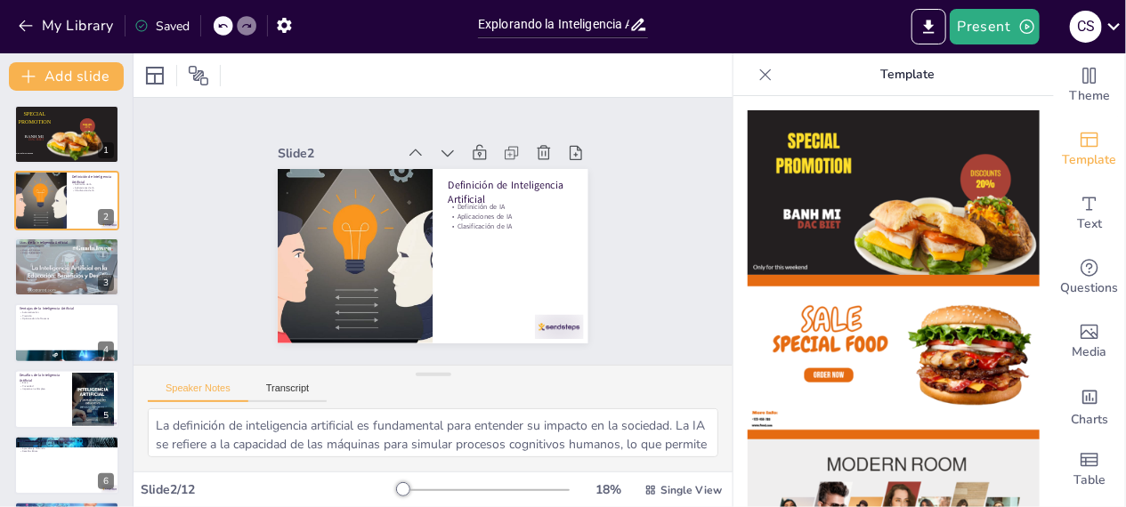
click at [842, 223] on img at bounding box center [894, 192] width 292 height 165
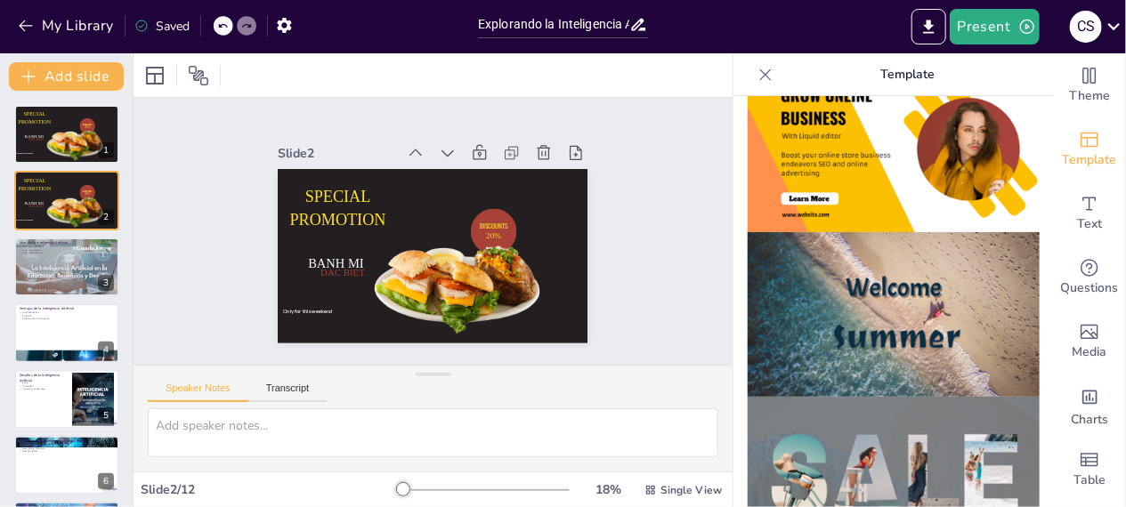
scroll to position [623, 0]
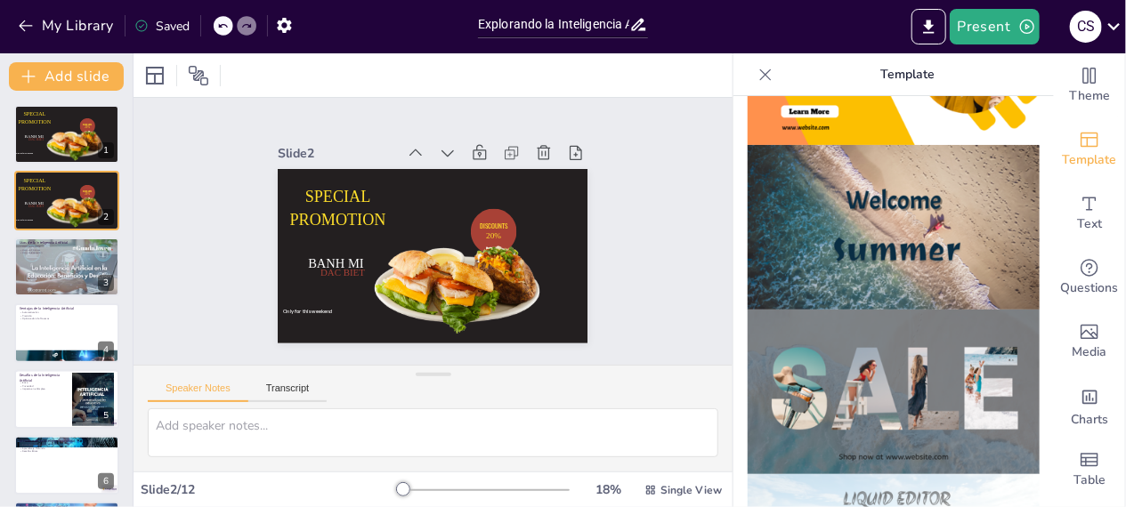
click at [910, 373] on img at bounding box center [894, 392] width 292 height 165
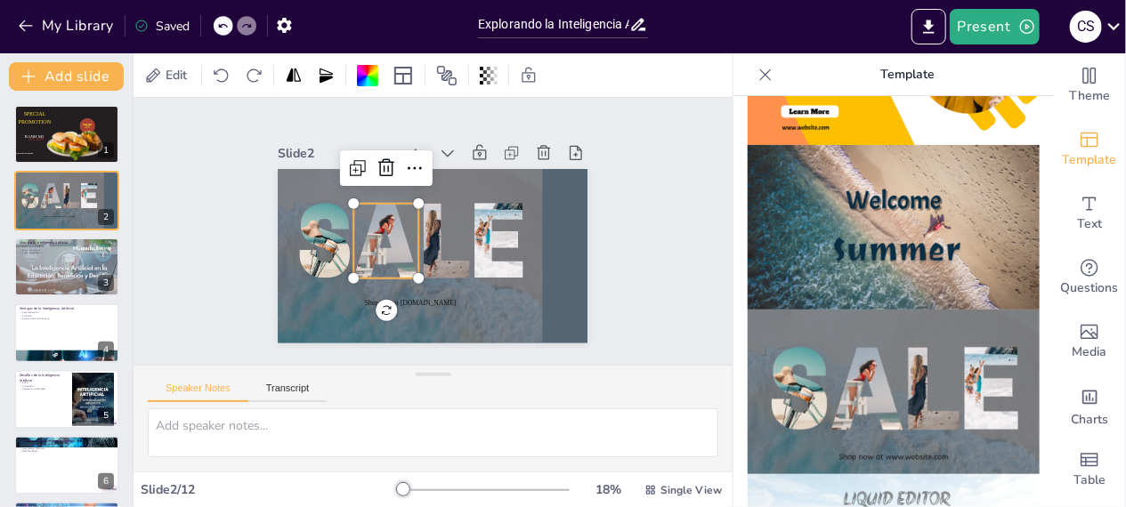
click at [380, 244] on div at bounding box center [470, 210] width 215 height 220
click at [360, 225] on div at bounding box center [405, 199] width 222 height 199
click at [431, 227] on div at bounding box center [442, 244] width 67 height 85
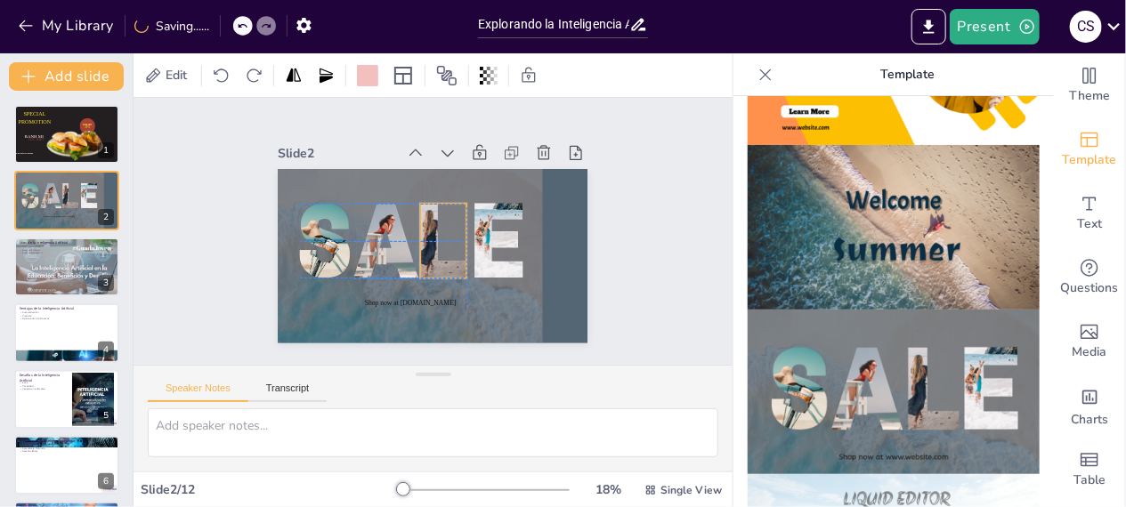
click at [412, 234] on div at bounding box center [425, 226] width 141 height 156
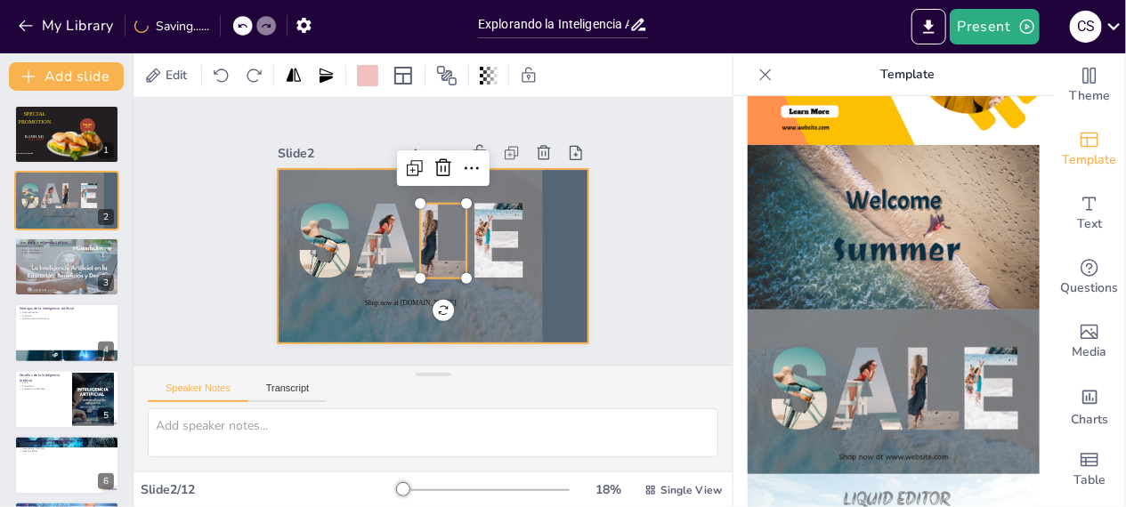
click at [554, 291] on div at bounding box center [425, 256] width 349 height 262
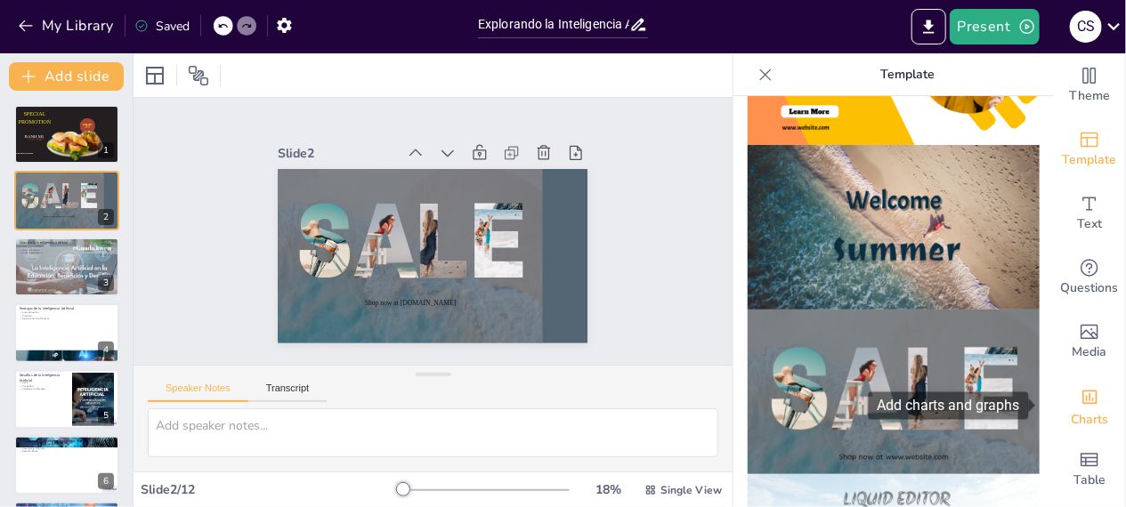
click at [1083, 414] on span "Charts" at bounding box center [1089, 420] width 37 height 20
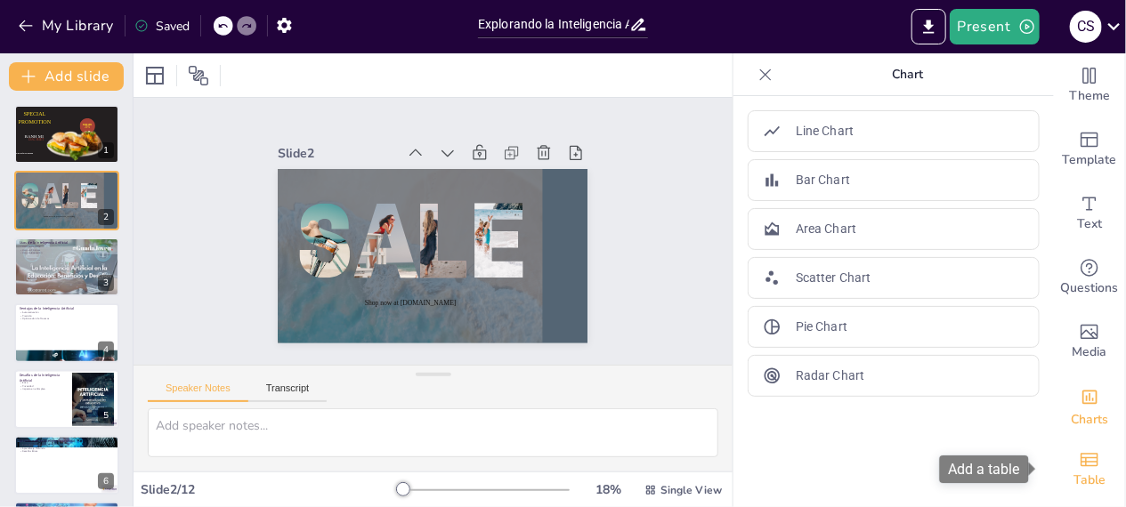
click at [1083, 482] on span "Table" at bounding box center [1089, 481] width 32 height 20
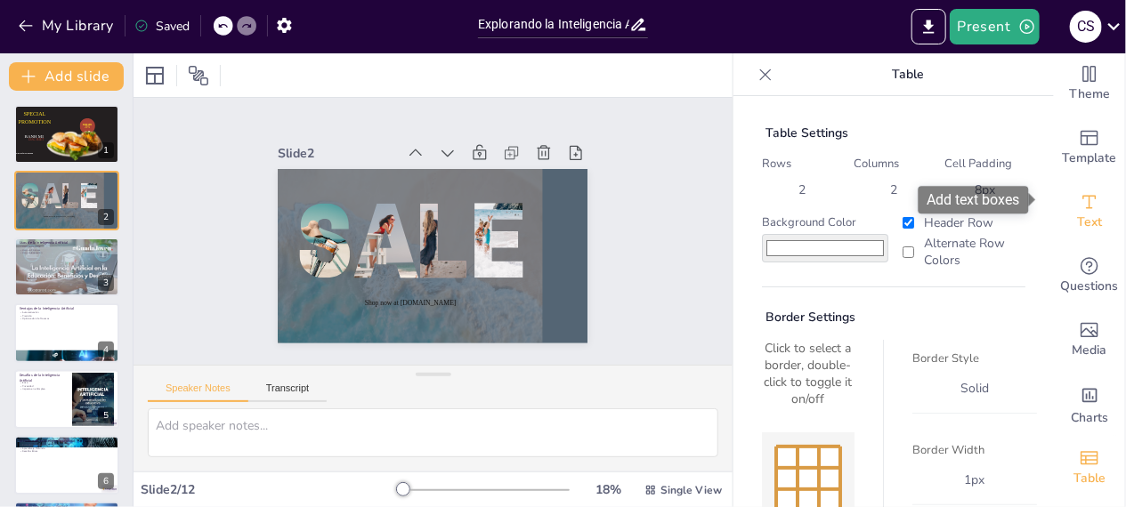
scroll to position [0, 0]
click at [1083, 197] on icon "Add text boxes" at bounding box center [1089, 203] width 13 height 13
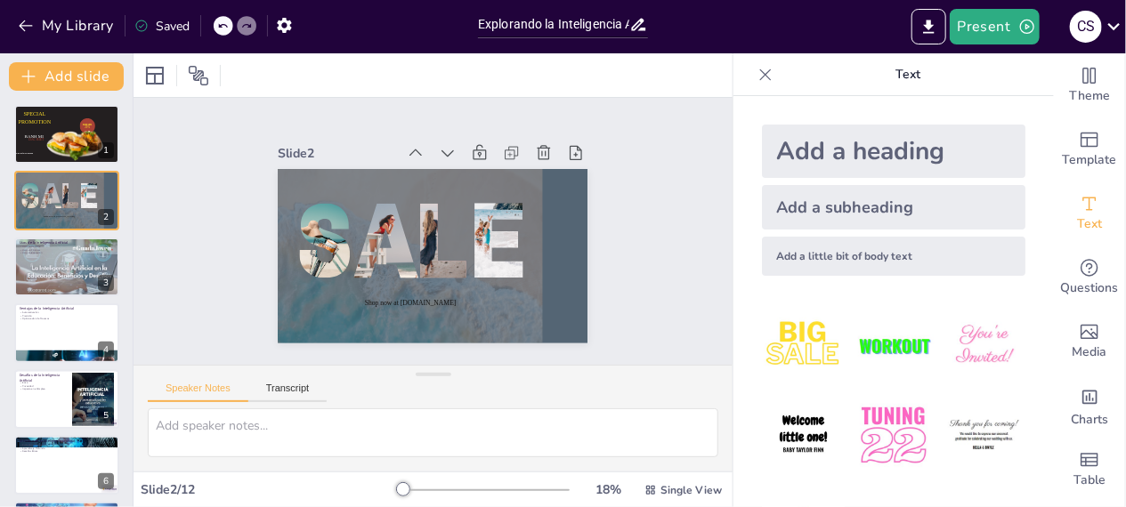
click at [841, 156] on div "Add a heading" at bounding box center [893, 151] width 263 height 53
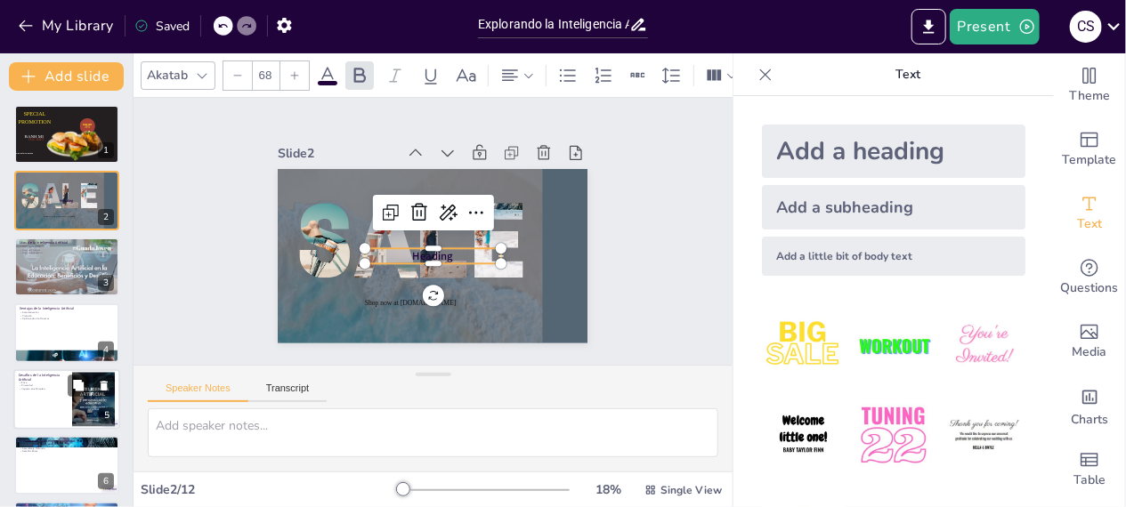
click at [48, 400] on div at bounding box center [66, 399] width 107 height 61
type textarea "La ética en la inteligencia artificial es un tema crítico que requiere atención…"
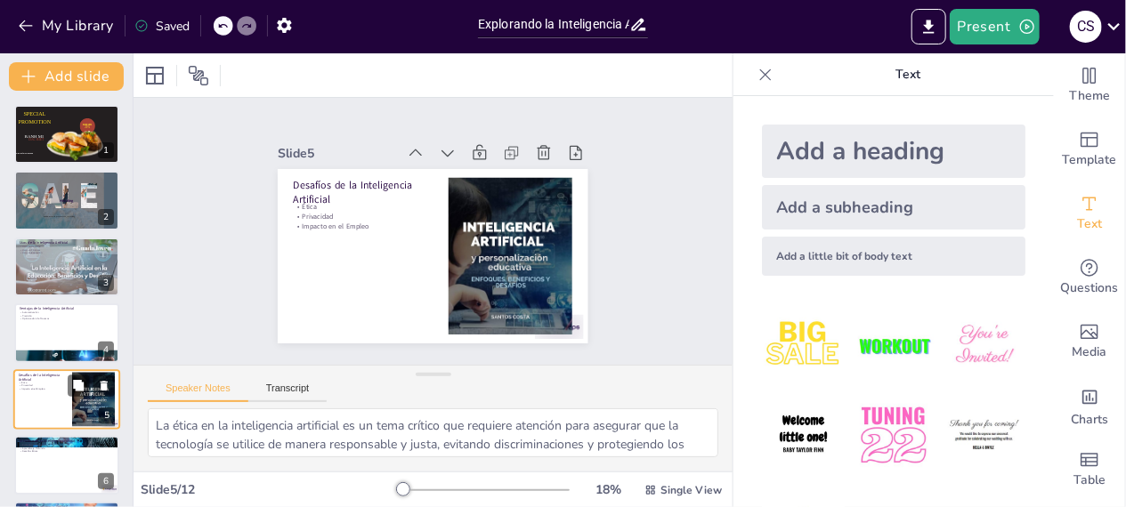
scroll to position [100, 0]
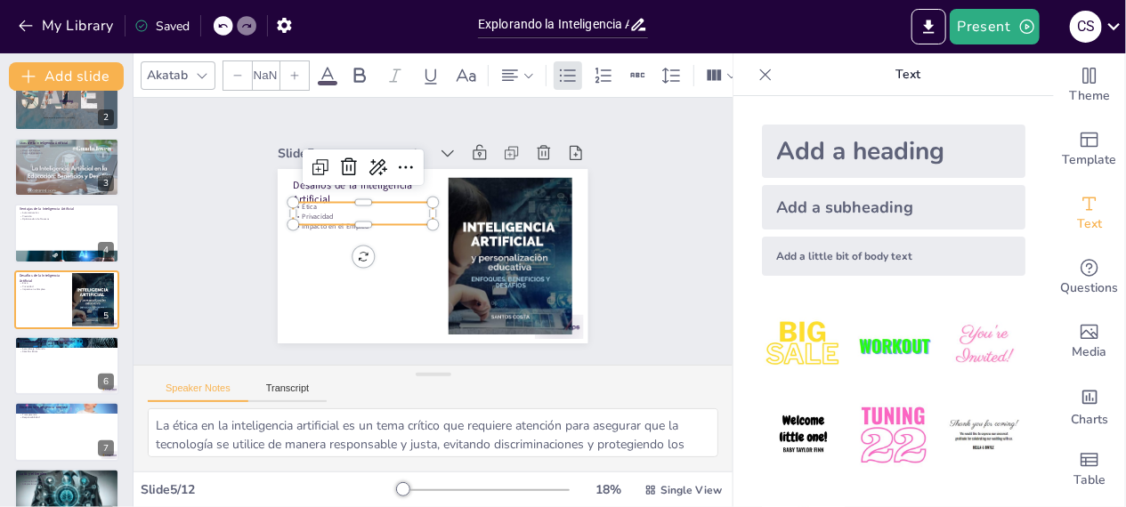
type input "32"
click at [339, 206] on p "Privacidad" at bounding box center [371, 196] width 135 height 53
click at [308, 220] on div at bounding box center [365, 217] width 140 height 43
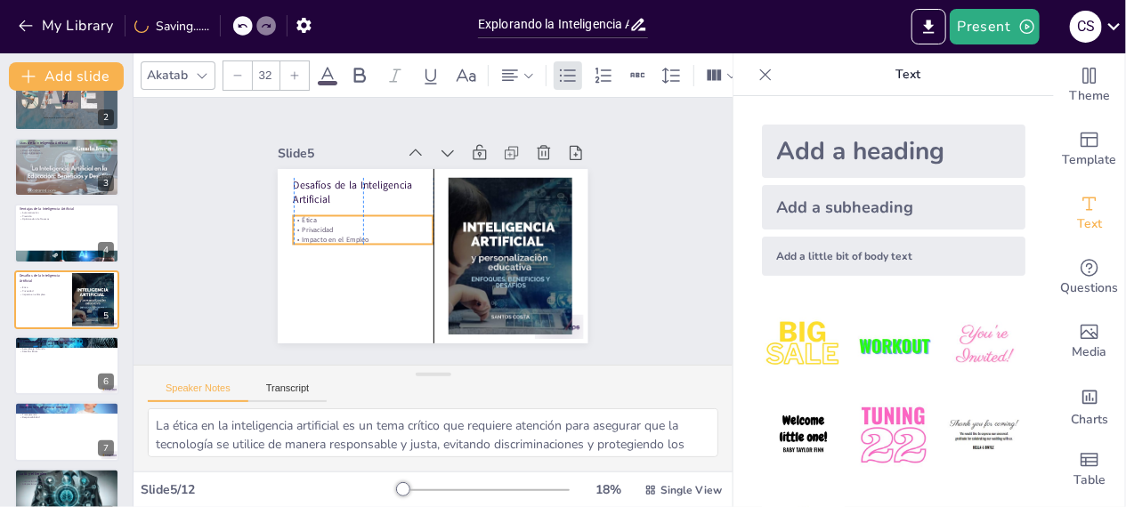
drag, startPoint x: 321, startPoint y: 223, endPoint x: 321, endPoint y: 237, distance: 13.4
click at [321, 237] on p "Impacto en el Empleo" at bounding box center [363, 218] width 135 height 53
click at [312, 216] on p "Ética" at bounding box center [374, 193] width 132 height 66
click at [337, 153] on icon at bounding box center [351, 139] width 28 height 28
type input "32"
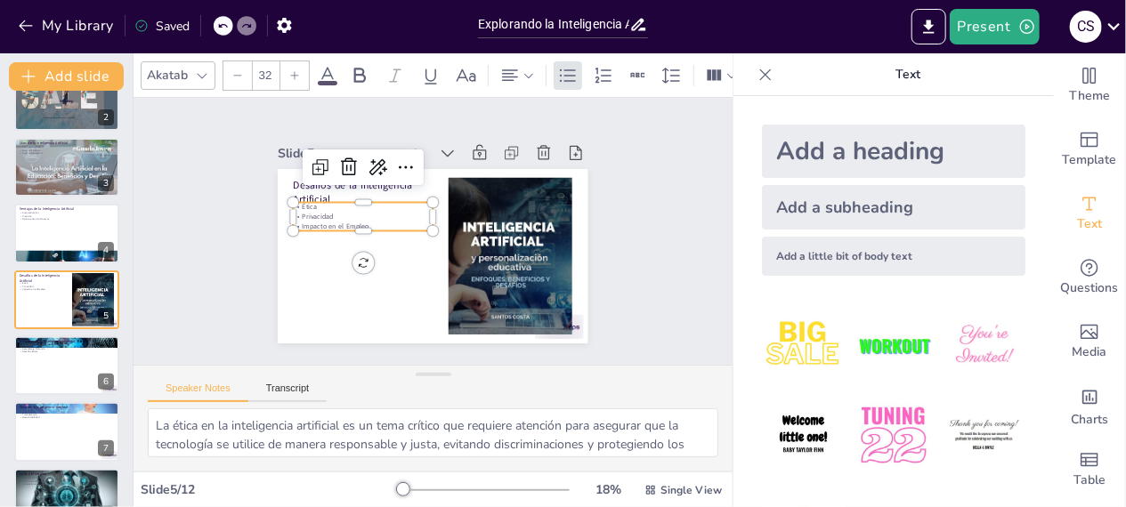
click at [329, 218] on p "Impacto en el Empleo" at bounding box center [371, 199] width 132 height 66
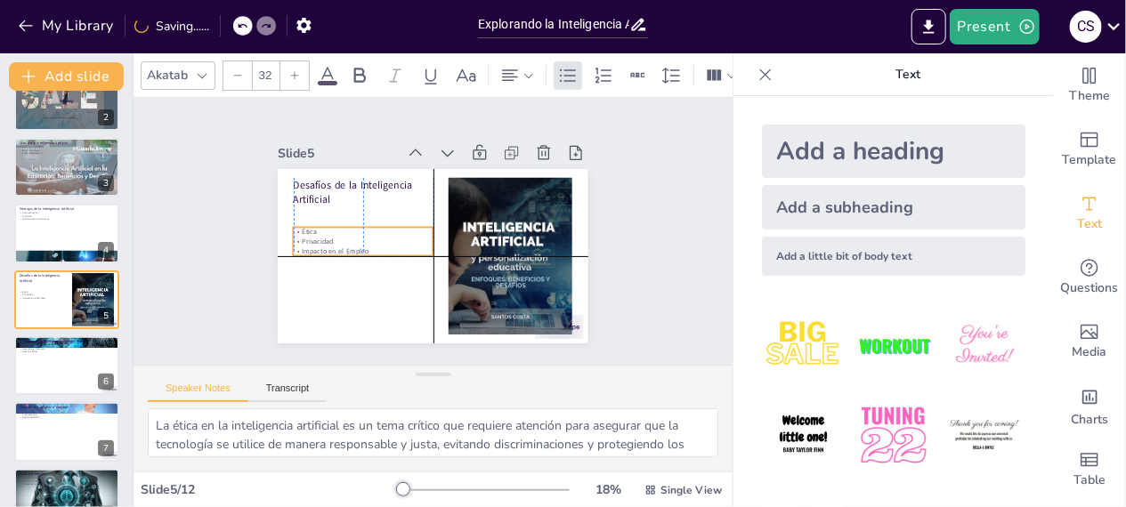
drag, startPoint x: 328, startPoint y: 196, endPoint x: 330, endPoint y: 216, distance: 20.6
click at [330, 216] on div "Desafíos de la Inteligencia Artificial Ética Privacidad Impacto en el Empleo" at bounding box center [458, 174] width 283 height 126
click at [393, 182] on icon at bounding box center [405, 169] width 24 height 23
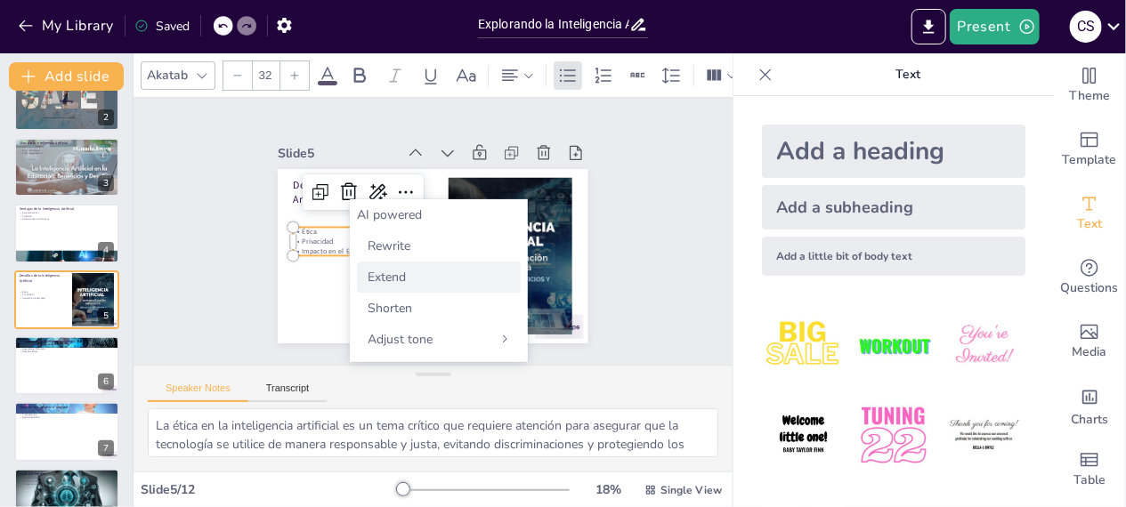
click at [409, 278] on div "Extend" at bounding box center [439, 277] width 164 height 31
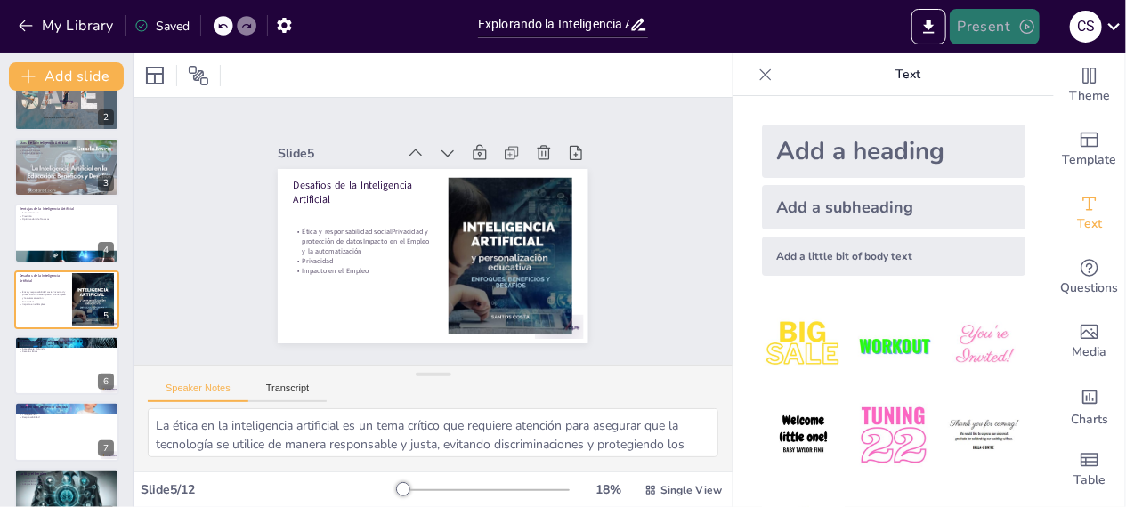
click at [997, 13] on button "Present" at bounding box center [994, 27] width 89 height 36
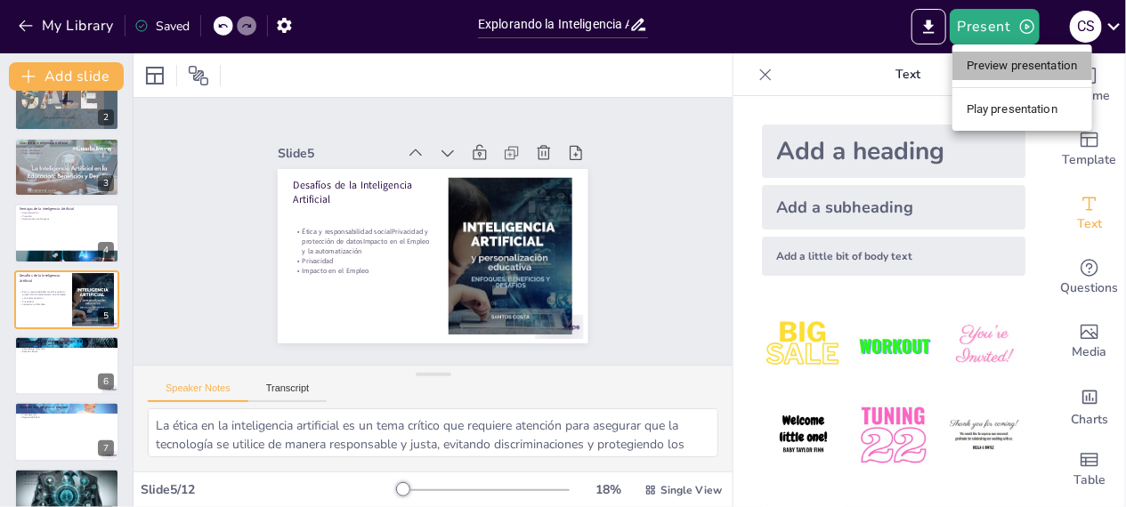
click at [991, 68] on li "Preview presentation" at bounding box center [1022, 66] width 140 height 28
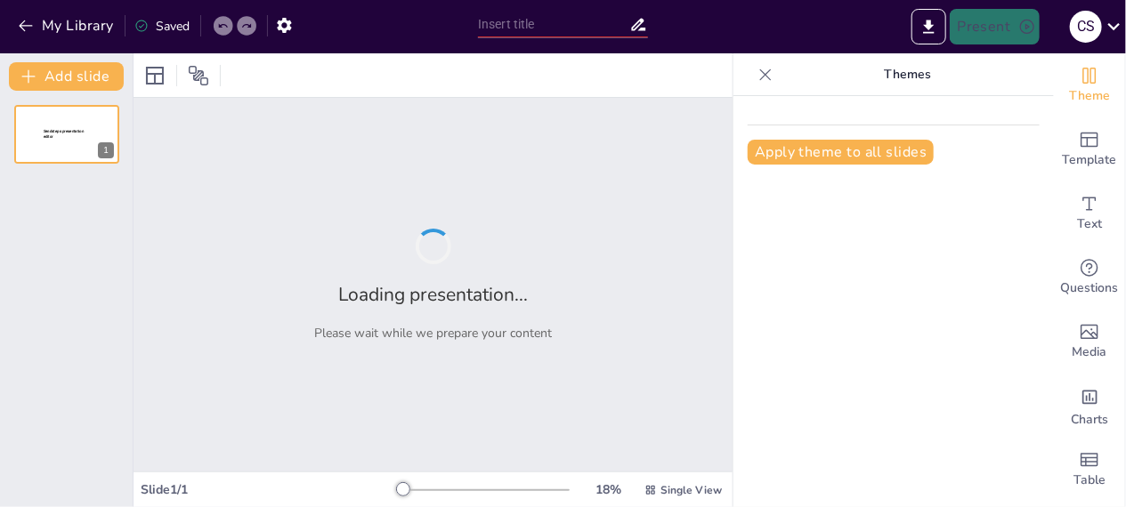
type input "Explorando la Inteligencia Artificial: Usos, Ventajas y Desafíos"
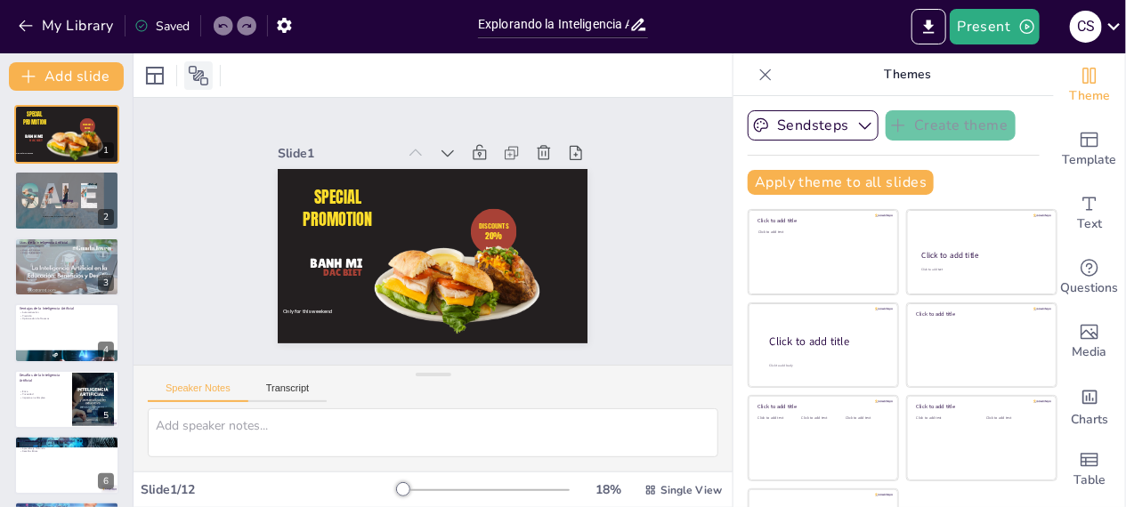
click at [195, 75] on icon at bounding box center [199, 76] width 20 height 20
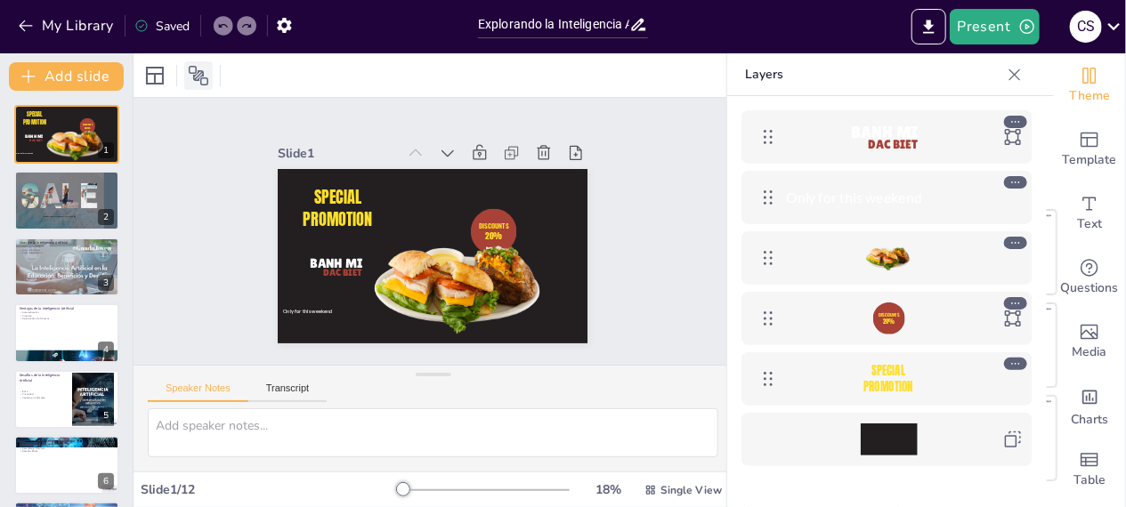
click at [202, 77] on icon at bounding box center [198, 75] width 21 height 21
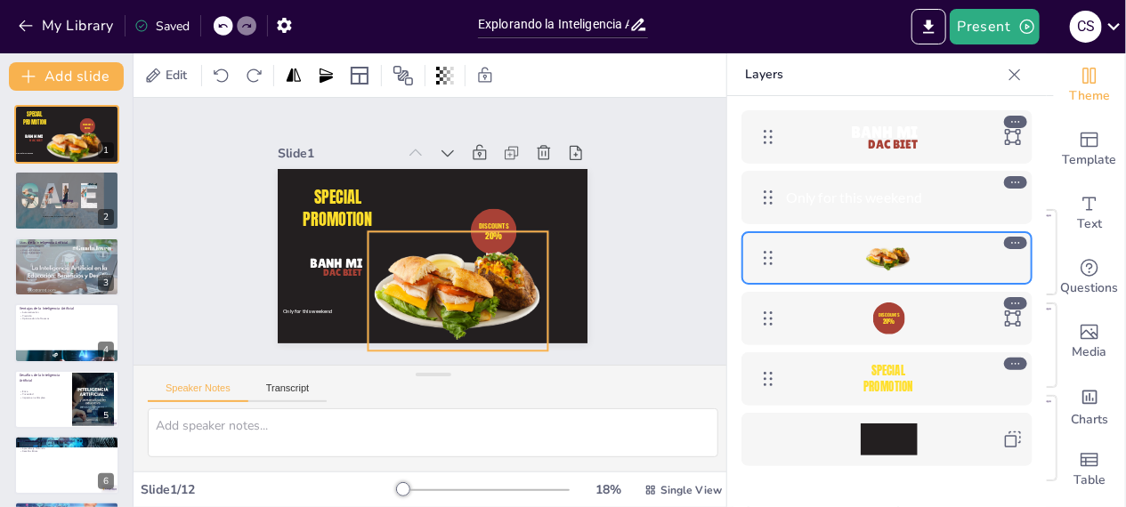
click at [432, 245] on div at bounding box center [420, 168] width 200 height 154
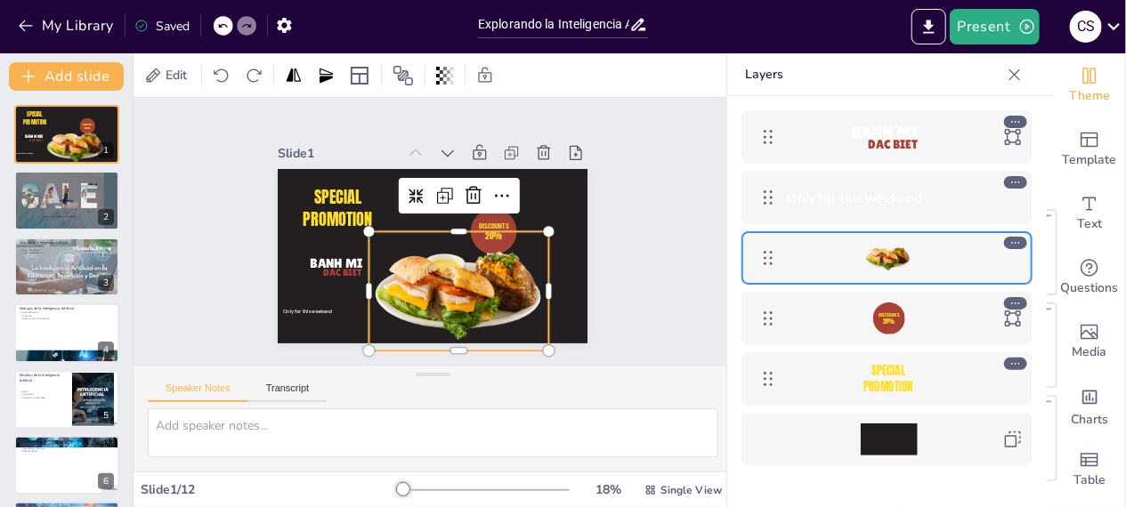
click at [447, 221] on div at bounding box center [440, 257] width 14 height 180
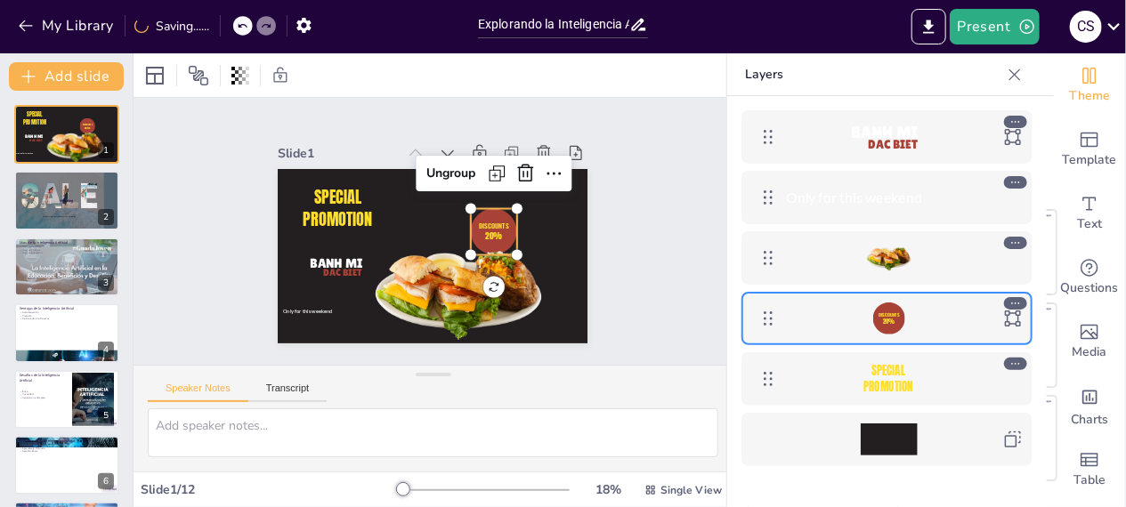
click at [476, 217] on div at bounding box center [493, 244] width 54 height 54
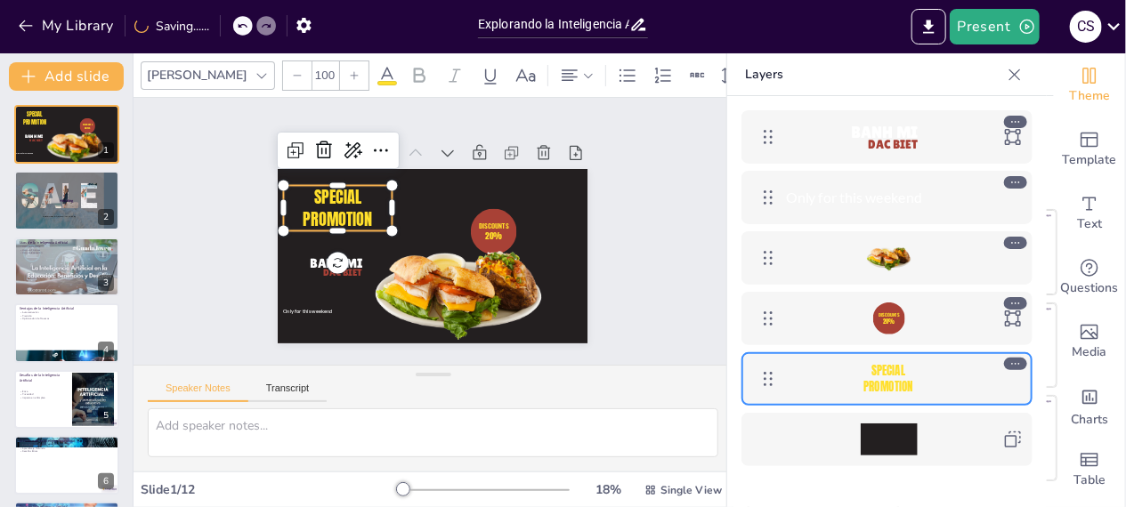
click at [357, 182] on span "SPECIAL PROMOTION" at bounding box center [393, 145] width 72 height 75
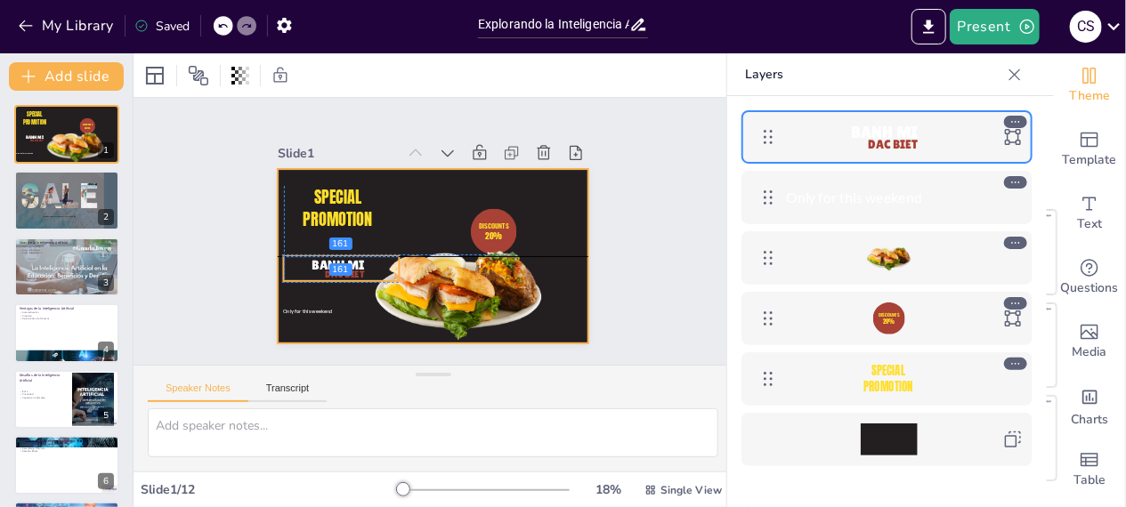
click at [336, 255] on div "SPECIAL PROMOTION DISCOUNTS 20% Only for this weekend BANH MI DAC BIET" at bounding box center [464, 177] width 269 height 155
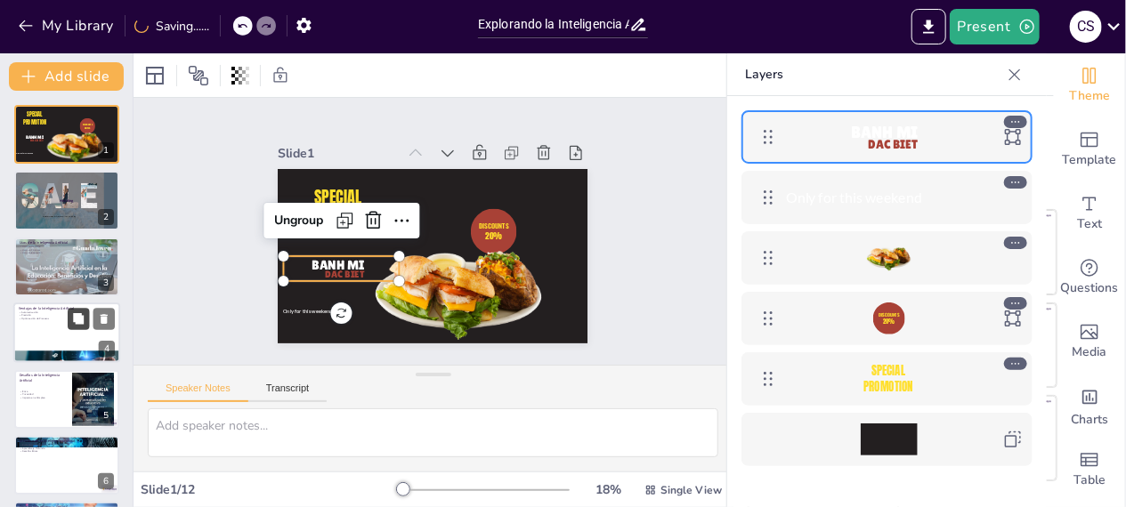
click at [69, 309] on div at bounding box center [91, 319] width 47 height 21
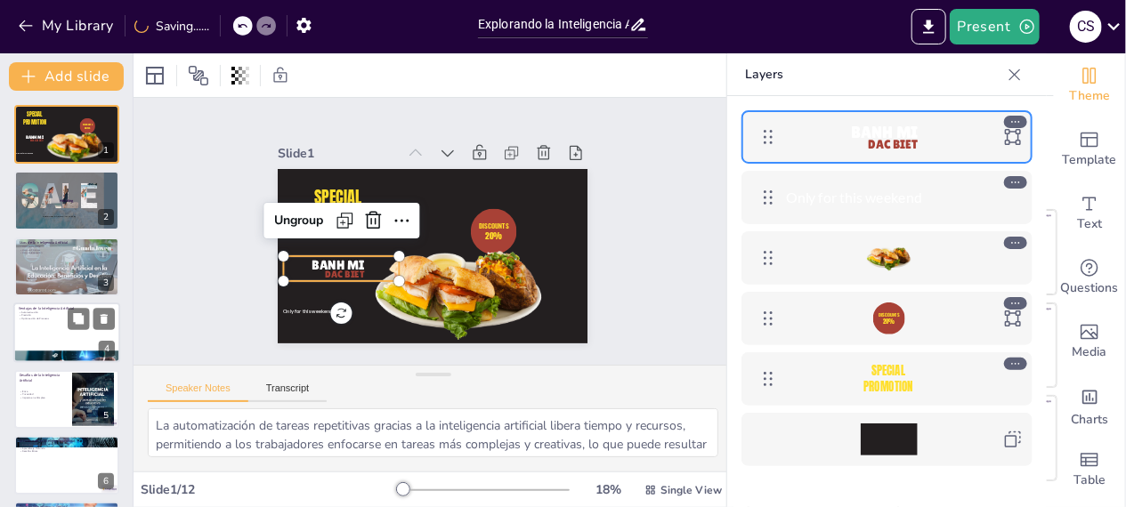
scroll to position [34, 0]
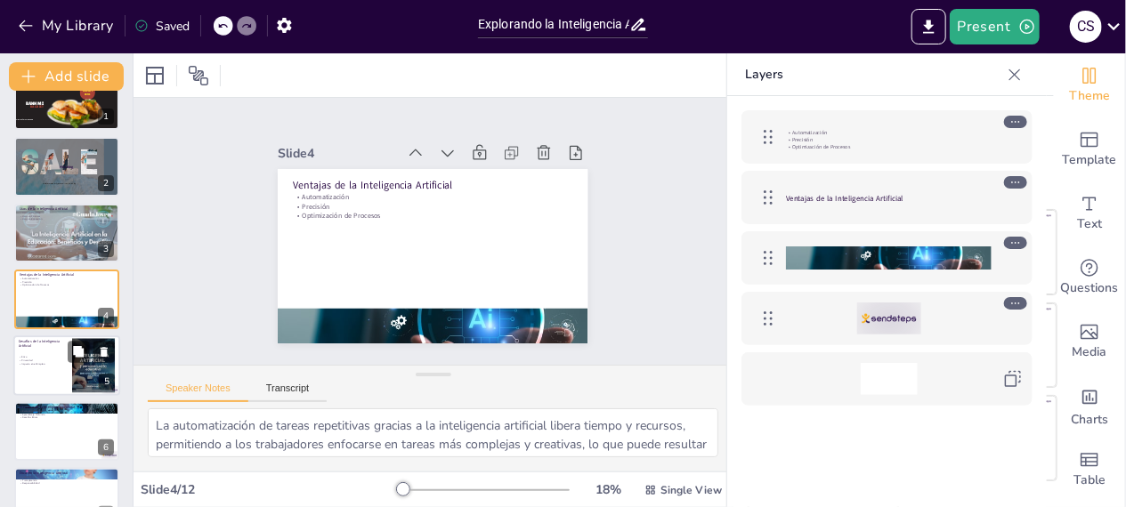
click at [28, 374] on div at bounding box center [66, 366] width 107 height 61
type textarea "La ética en la inteligencia artificial es un tema crítico que requiere atención…"
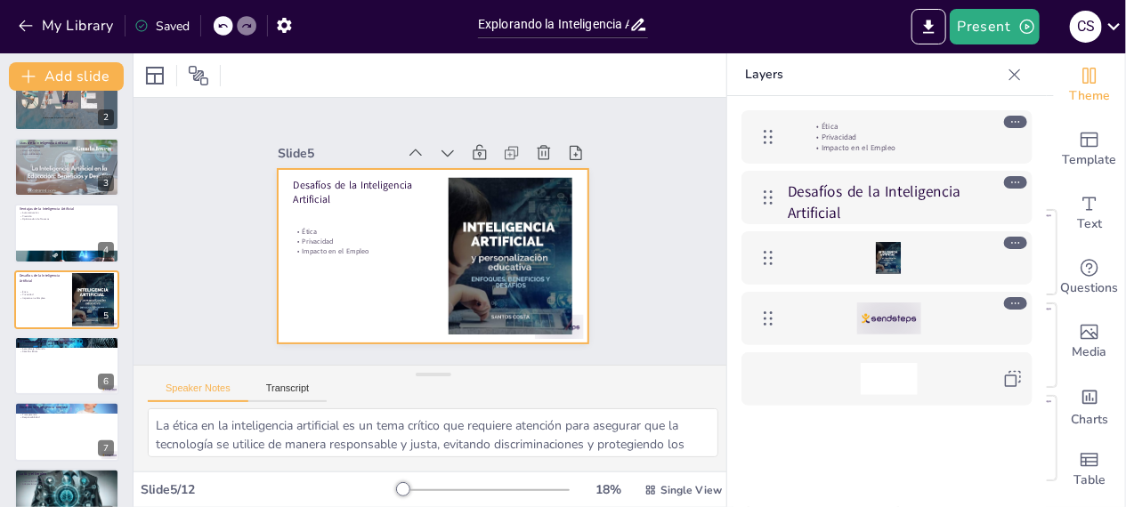
click at [462, 247] on div "Desafíos de la Inteligencia Artificial Ética Privacidad Impacto en el Empleo" at bounding box center [494, 219] width 64 height 304
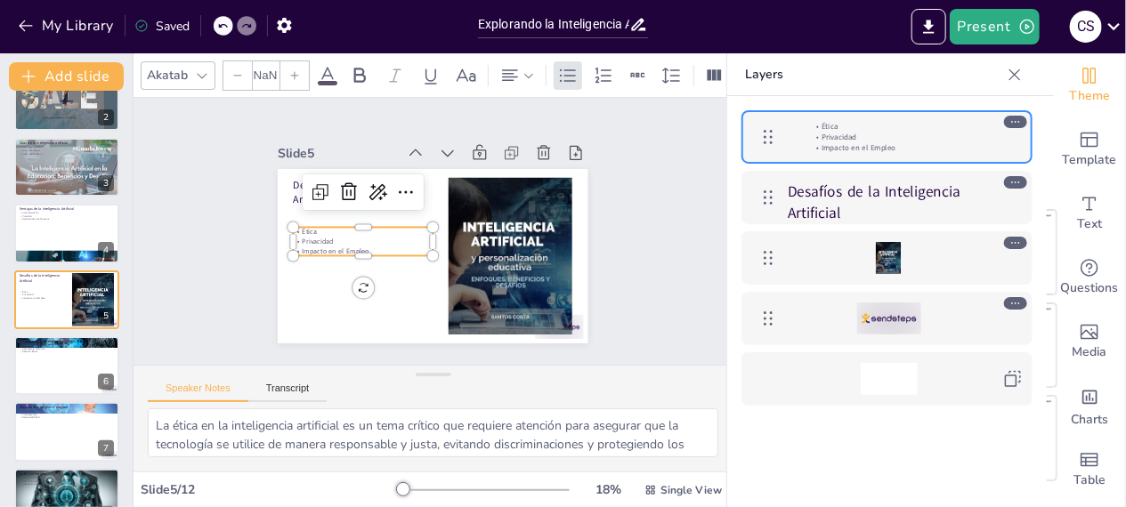
type input "32"
click at [433, 226] on p "Privacidad" at bounding box center [503, 221] width 140 height 10
click at [410, 185] on icon at bounding box center [424, 184] width 28 height 28
click at [423, 185] on icon at bounding box center [429, 183] width 13 height 9
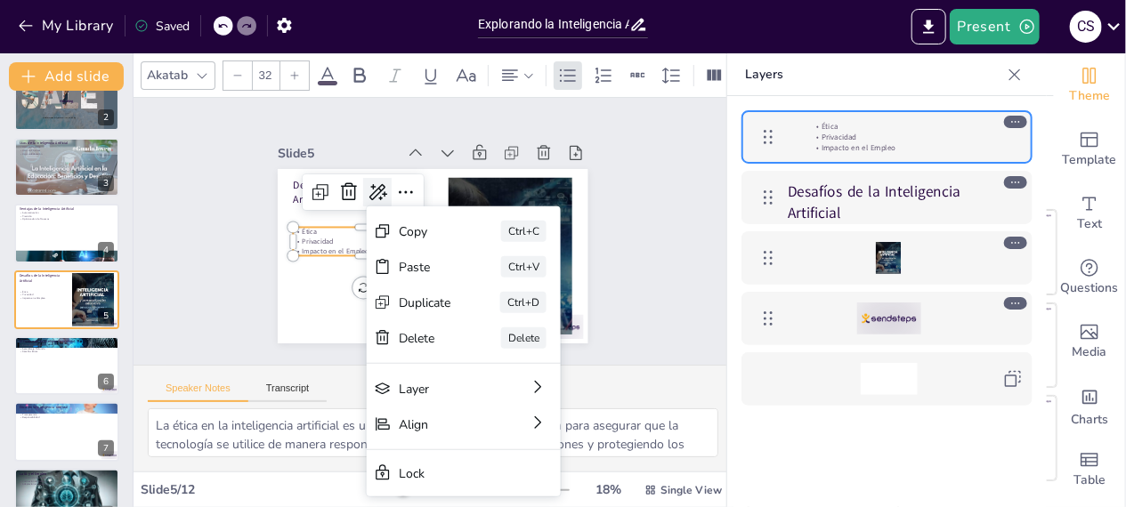
click at [465, 186] on icon at bounding box center [473, 177] width 16 height 18
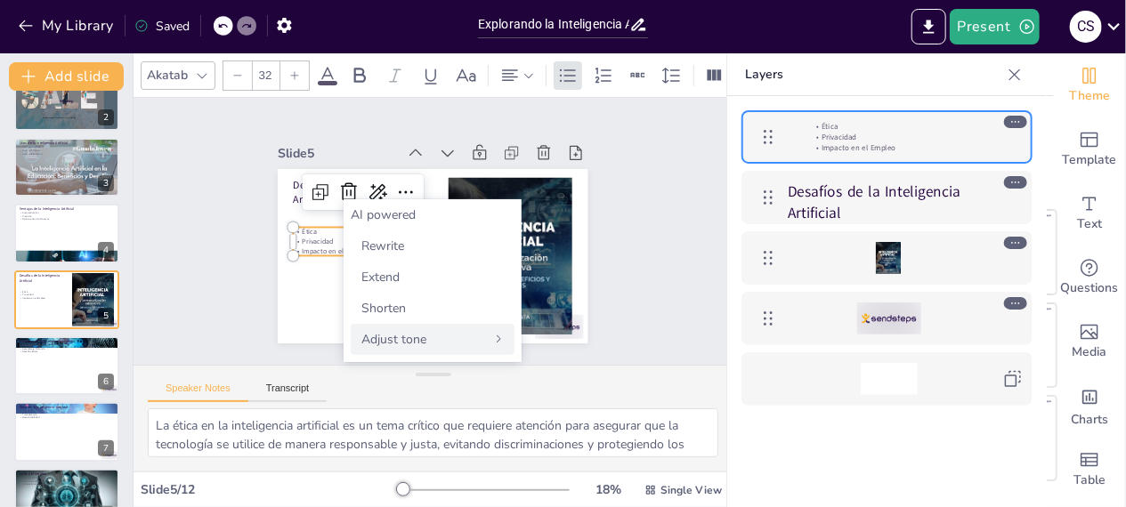
click at [433, 341] on div "Adjust tone" at bounding box center [433, 339] width 164 height 31
click at [398, 244] on span "Casual" at bounding box center [379, 246] width 37 height 17
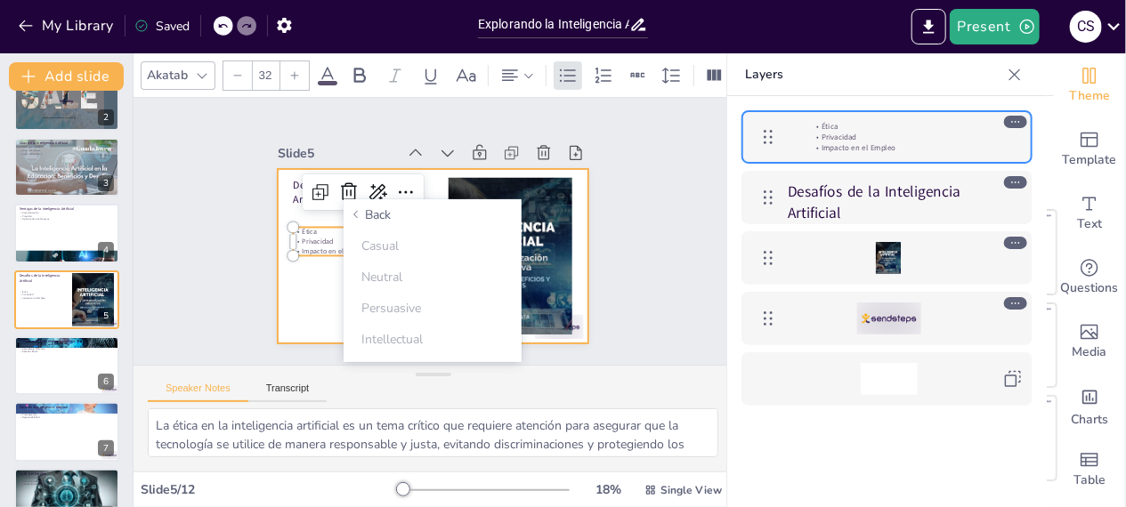
click at [309, 314] on div at bounding box center [425, 256] width 349 height 262
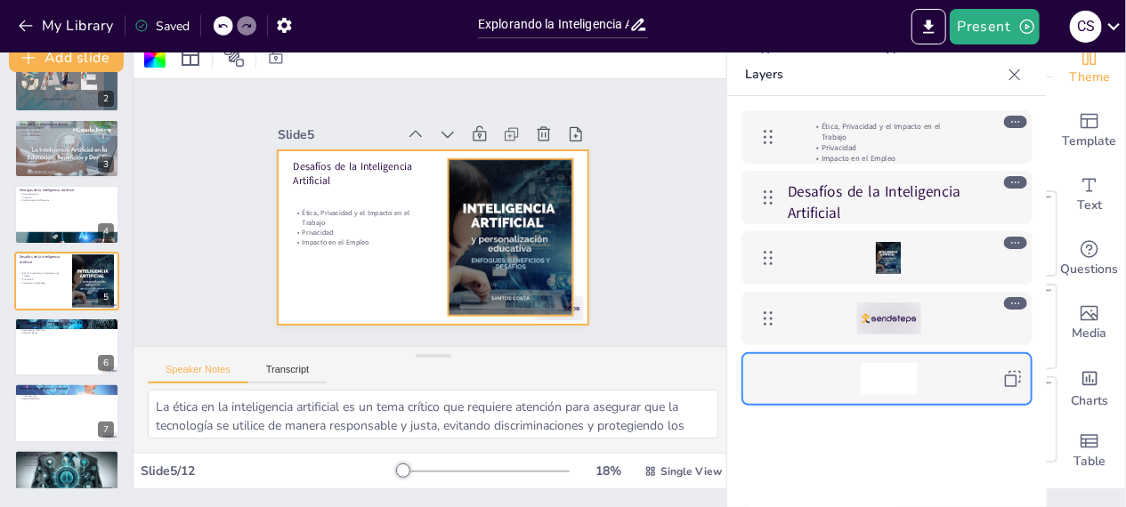
scroll to position [0, 0]
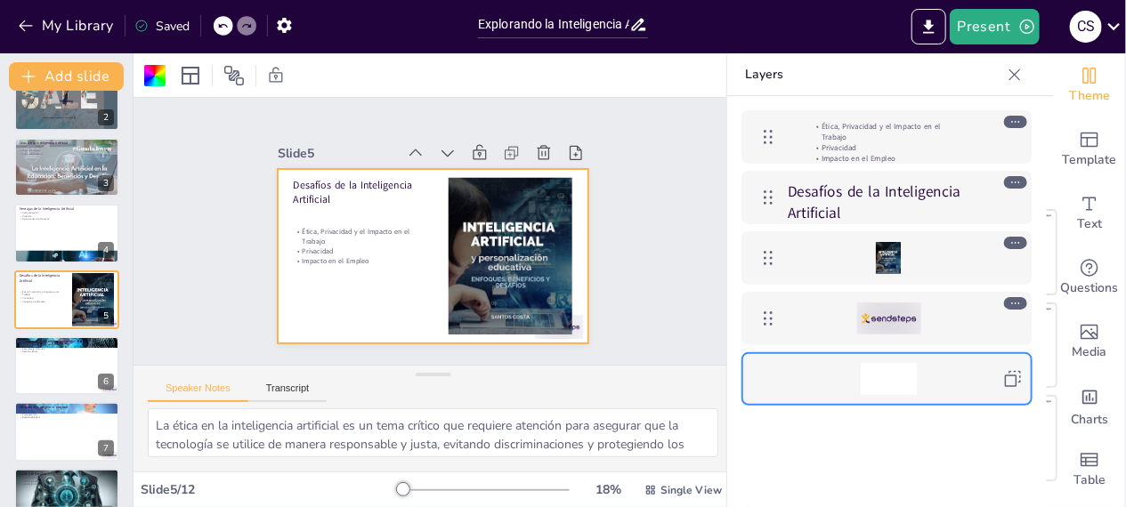
click at [239, 184] on div "Slide 1 SPECIAL PROMOTION DISCOUNTS 20% Only for this weekend BANH MI DAC BIET …" at bounding box center [433, 231] width 459 height 340
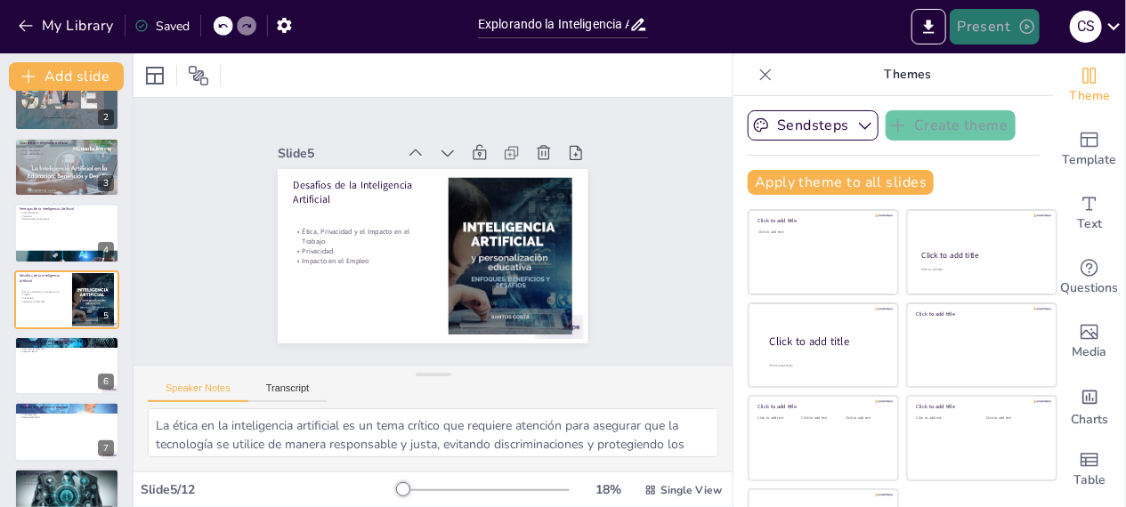
click at [1020, 26] on icon "button" at bounding box center [1027, 27] width 14 height 14
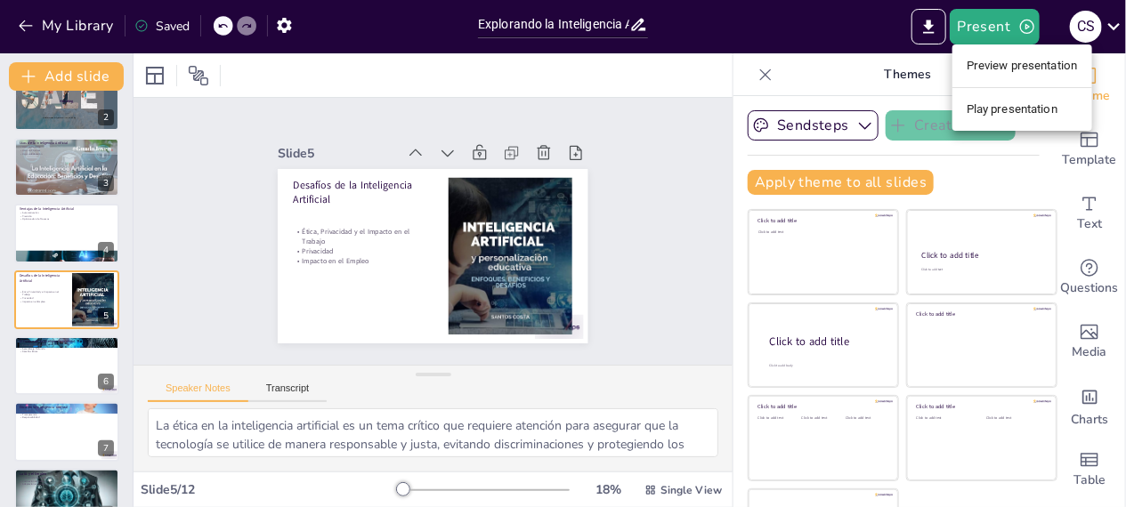
click at [997, 118] on li "Play presentation" at bounding box center [1022, 109] width 140 height 28
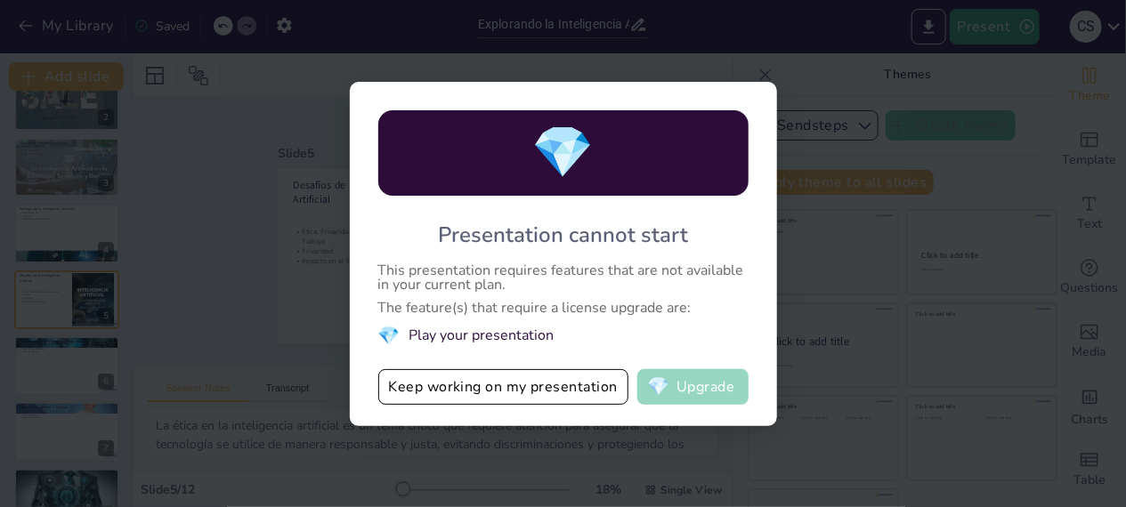
click at [673, 387] on button "💎 Upgrade" at bounding box center [692, 387] width 111 height 36
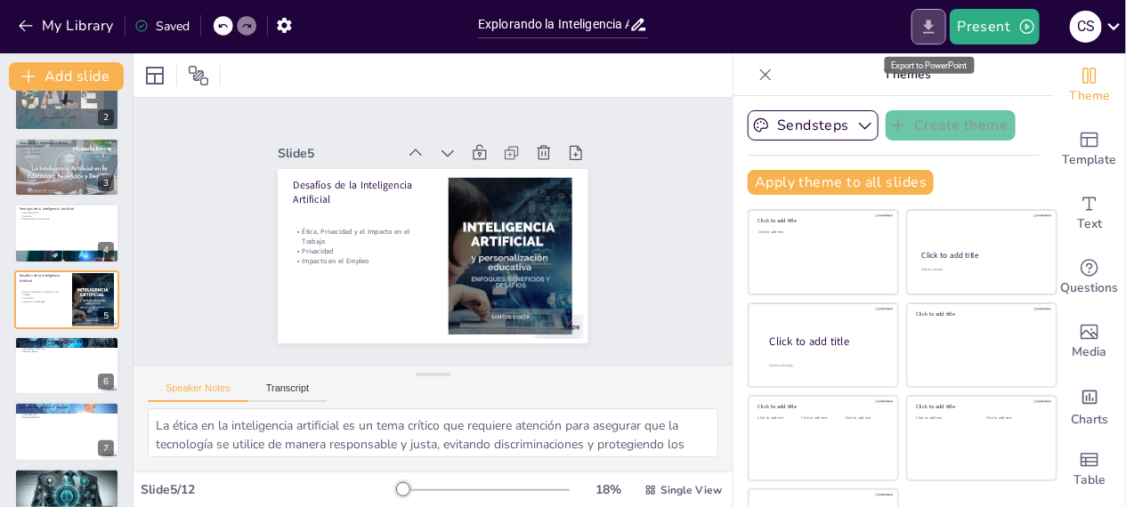
click at [929, 28] on icon "Export to PowerPoint" at bounding box center [928, 27] width 19 height 19
